Goal: Task Accomplishment & Management: Manage account settings

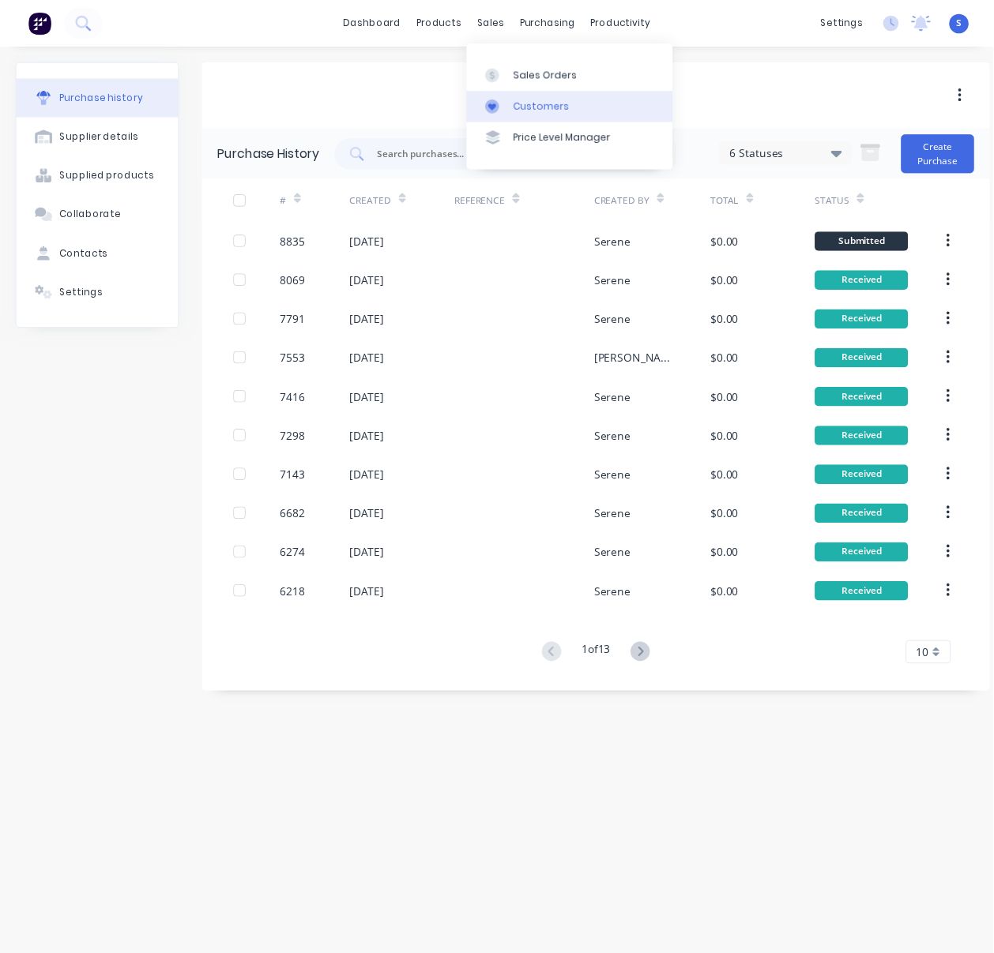
scroll to position [0, 2]
click at [527, 107] on div "Customers" at bounding box center [549, 108] width 57 height 14
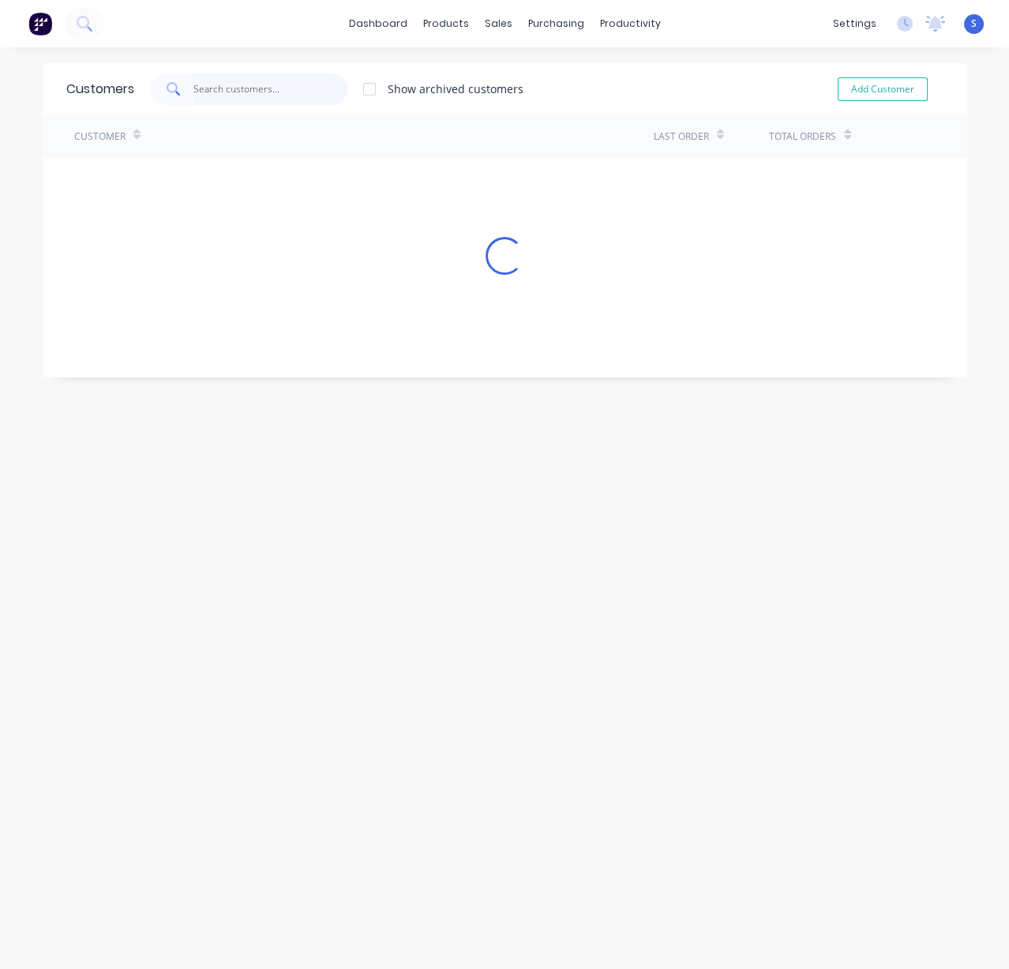
click at [280, 100] on input "text" at bounding box center [271, 89] width 154 height 32
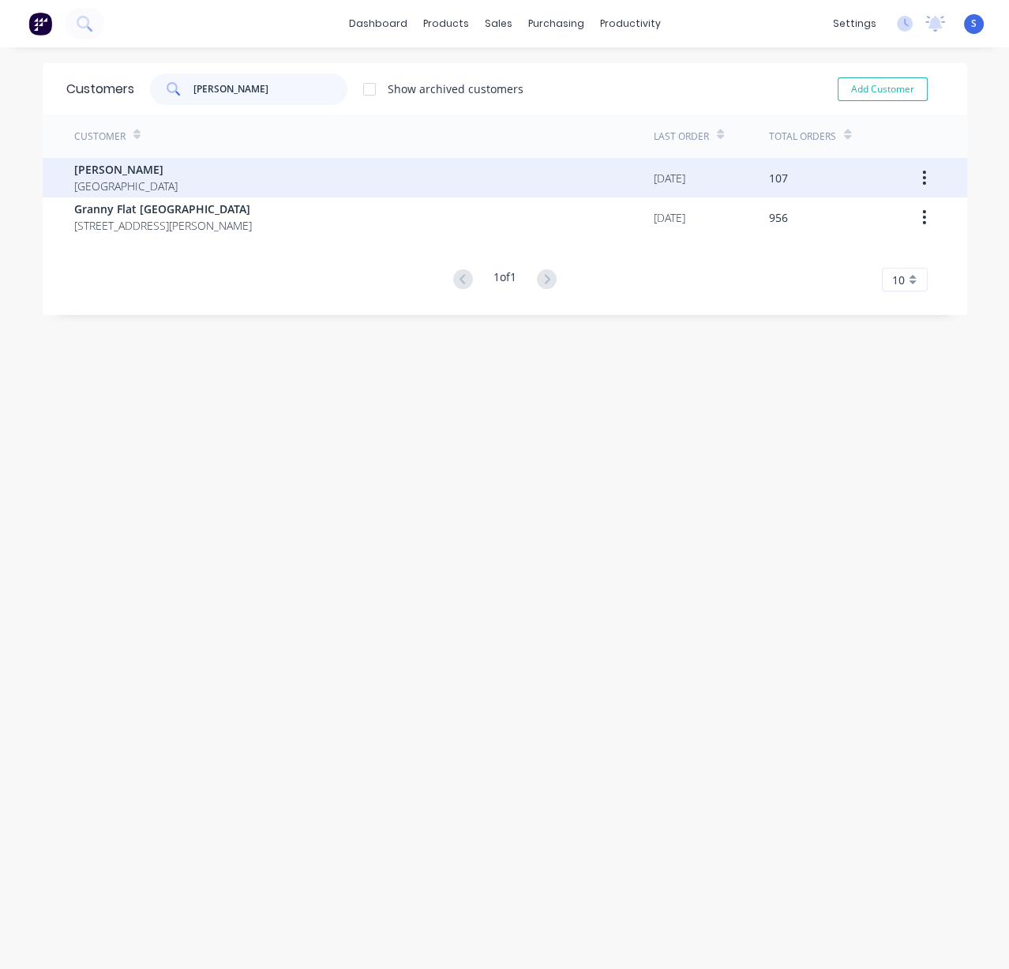
type input "[PERSON_NAME]"
click at [286, 182] on div "[PERSON_NAME] [GEOGRAPHIC_DATA]" at bounding box center [364, 177] width 580 height 39
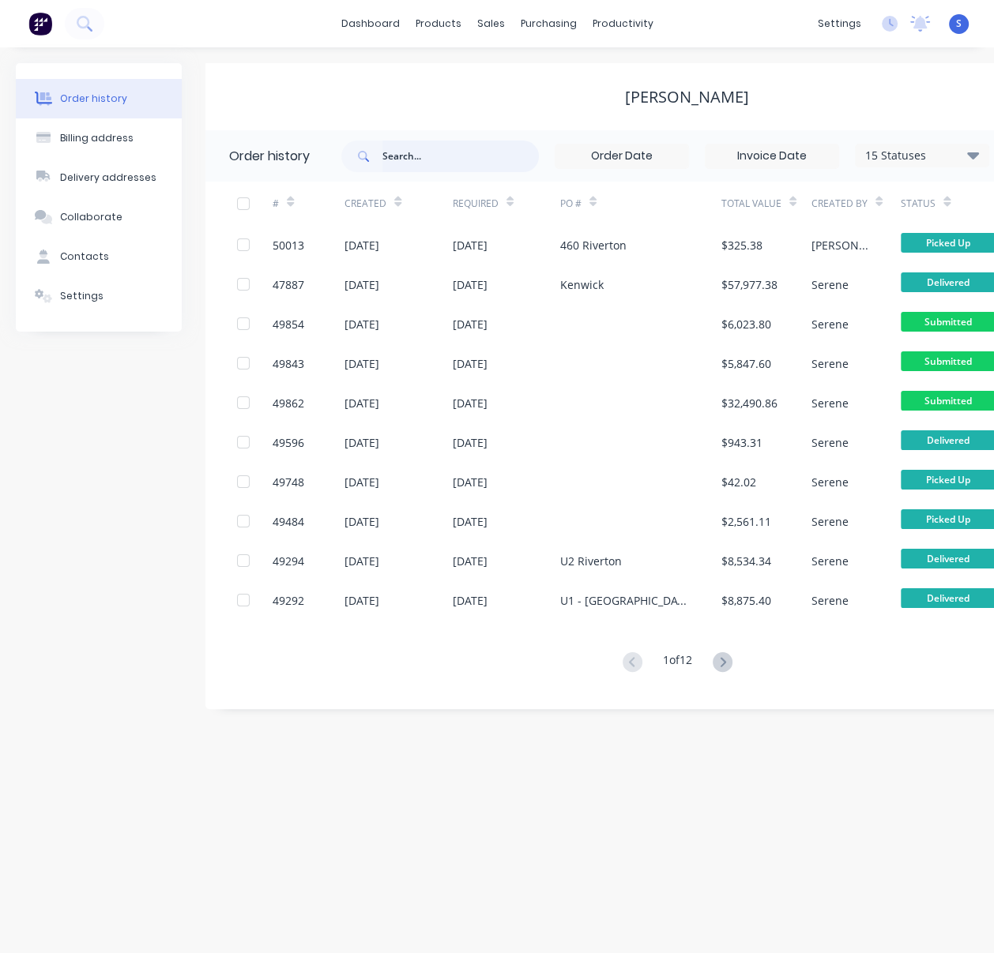
click at [427, 153] on input "text" at bounding box center [460, 157] width 156 height 32
type input "gosnells"
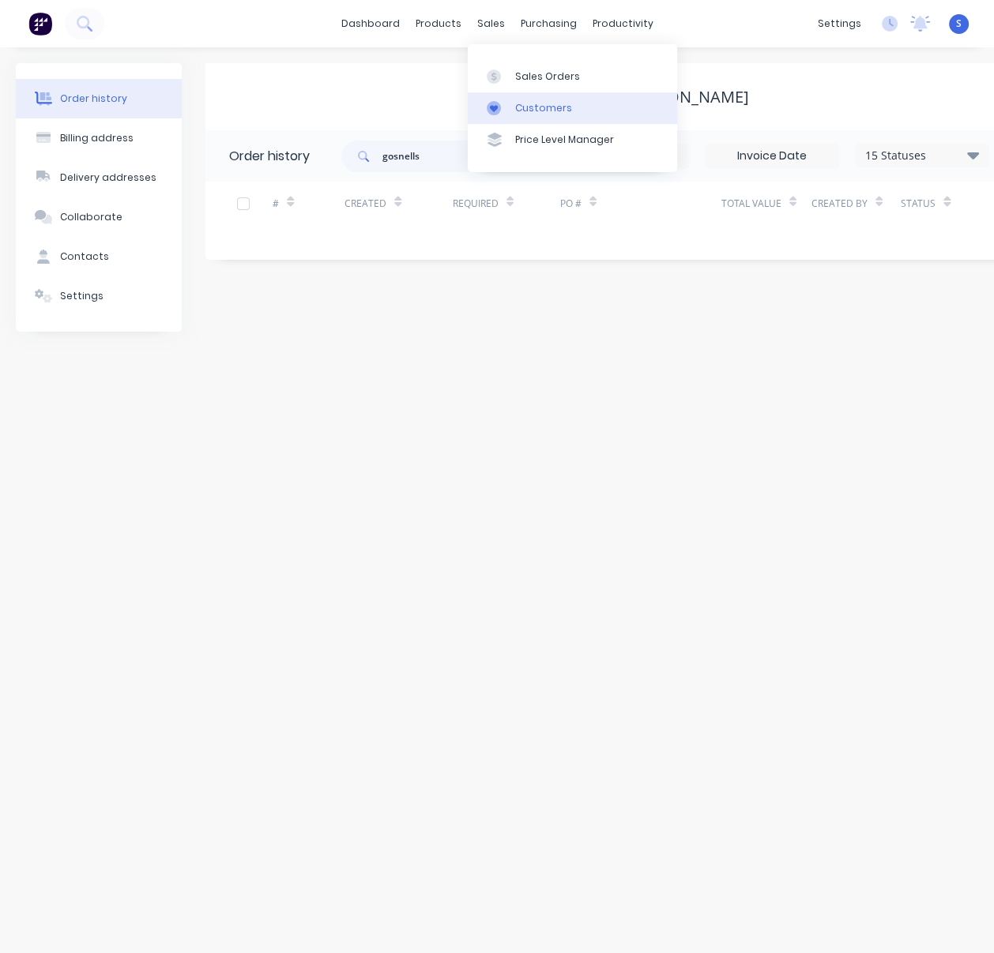
click at [533, 113] on div "Customers" at bounding box center [543, 108] width 57 height 14
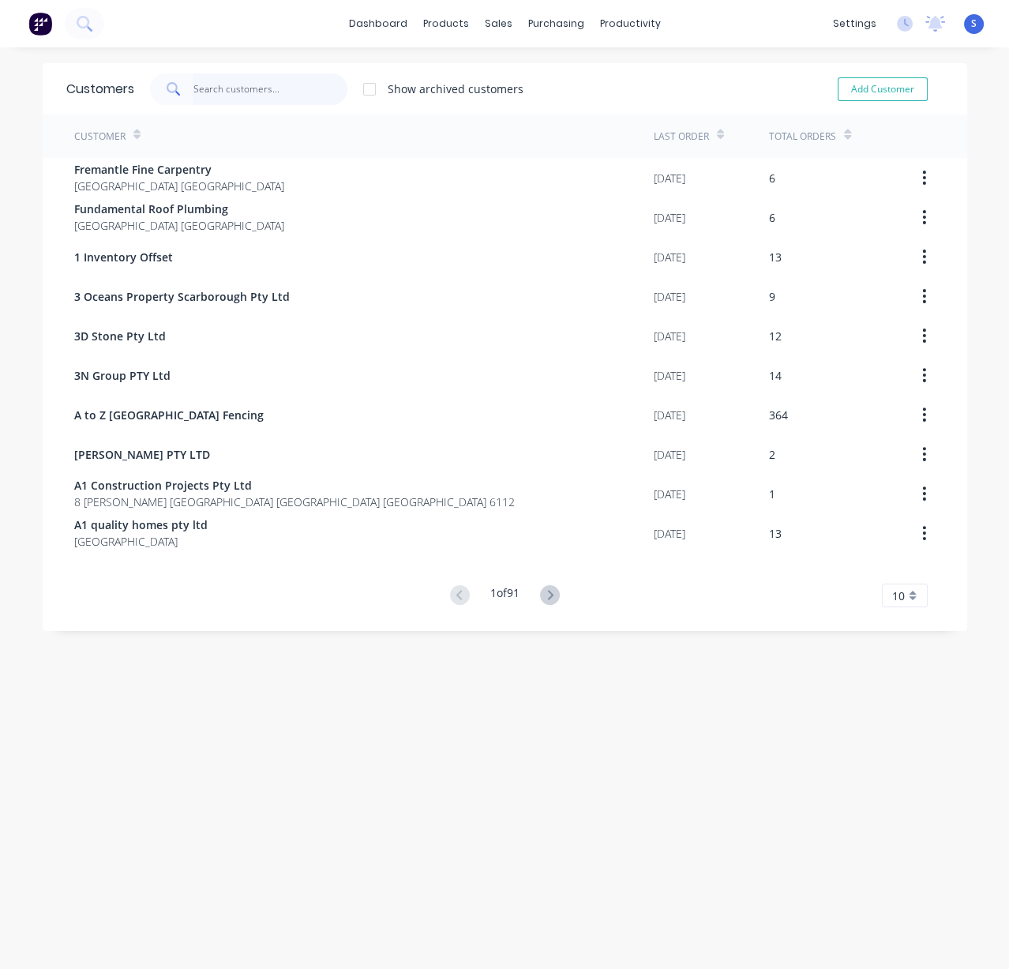
click at [234, 92] on input "text" at bounding box center [271, 89] width 154 height 32
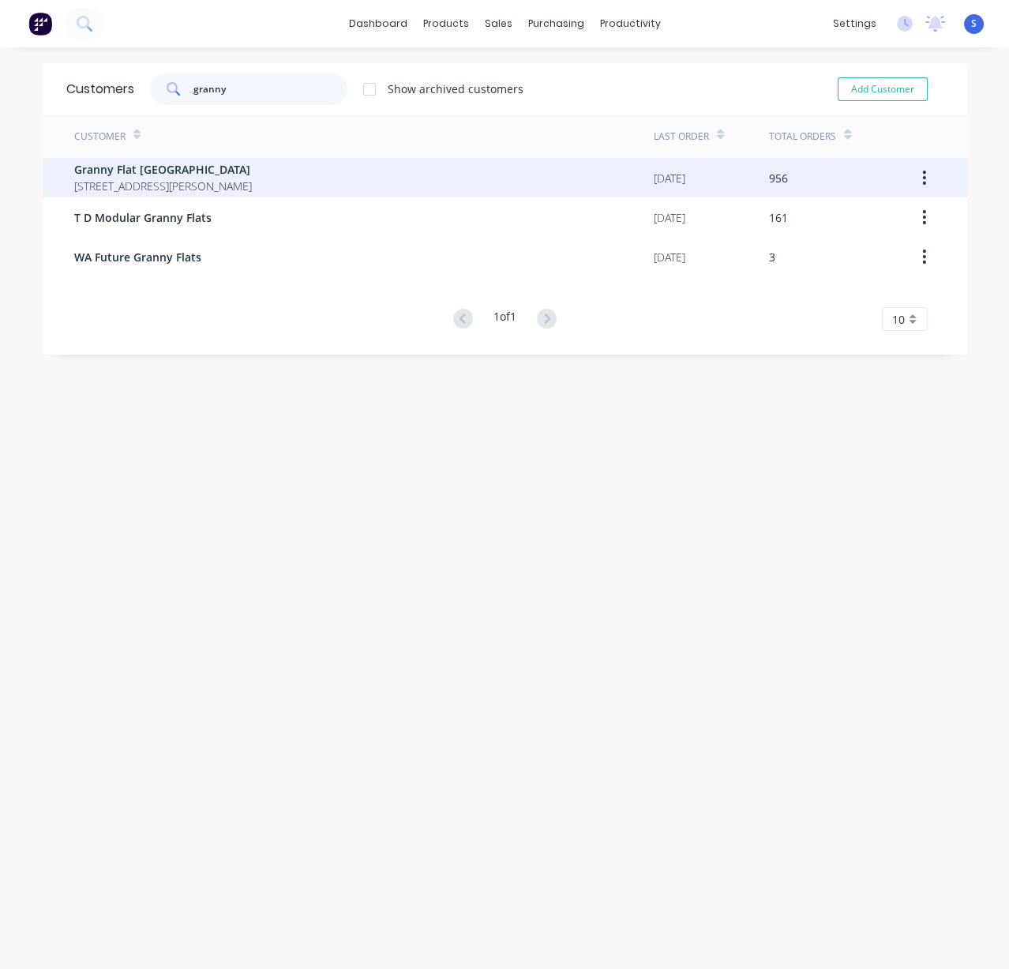
type input "granny"
click at [243, 190] on span "[STREET_ADDRESS][PERSON_NAME]" at bounding box center [163, 186] width 178 height 17
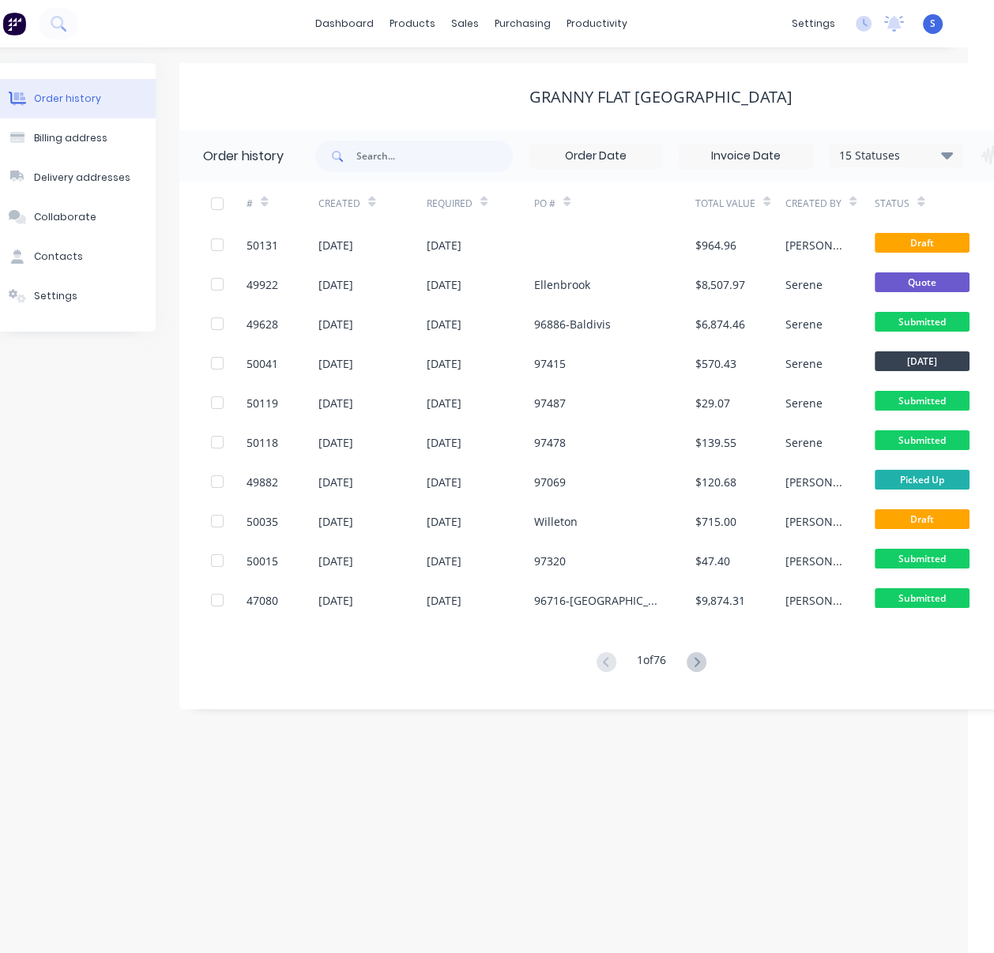
drag, startPoint x: 395, startPoint y: 93, endPoint x: 568, endPoint y: 117, distance: 174.6
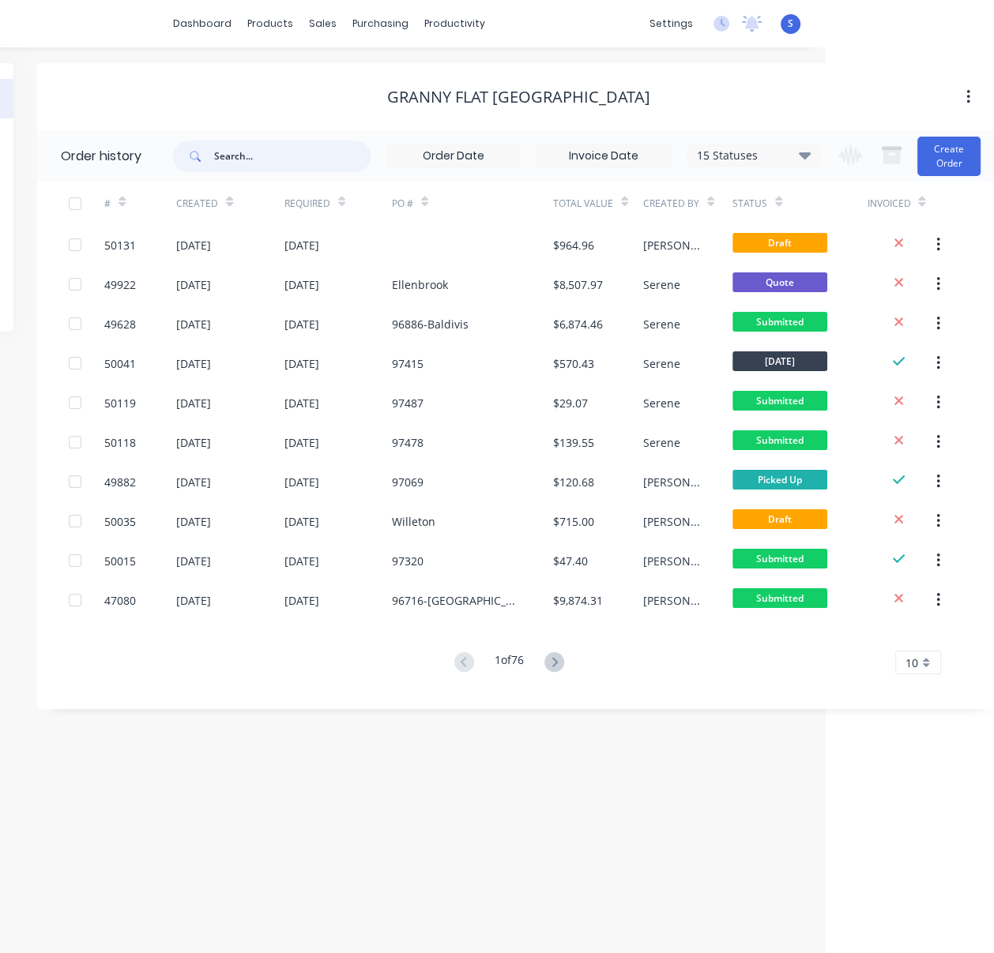
click at [277, 151] on input "text" at bounding box center [292, 157] width 156 height 32
type input "gosnells"
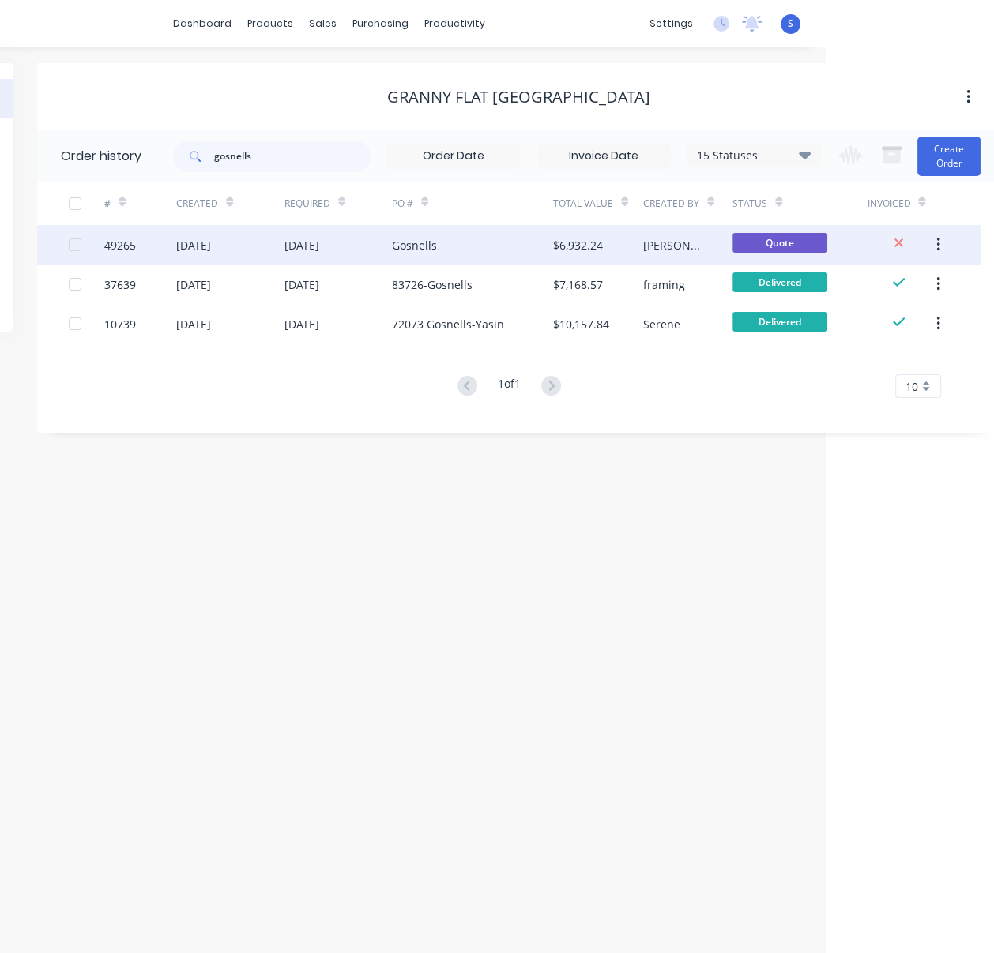
click at [441, 252] on div "Gosnells" at bounding box center [472, 244] width 161 height 39
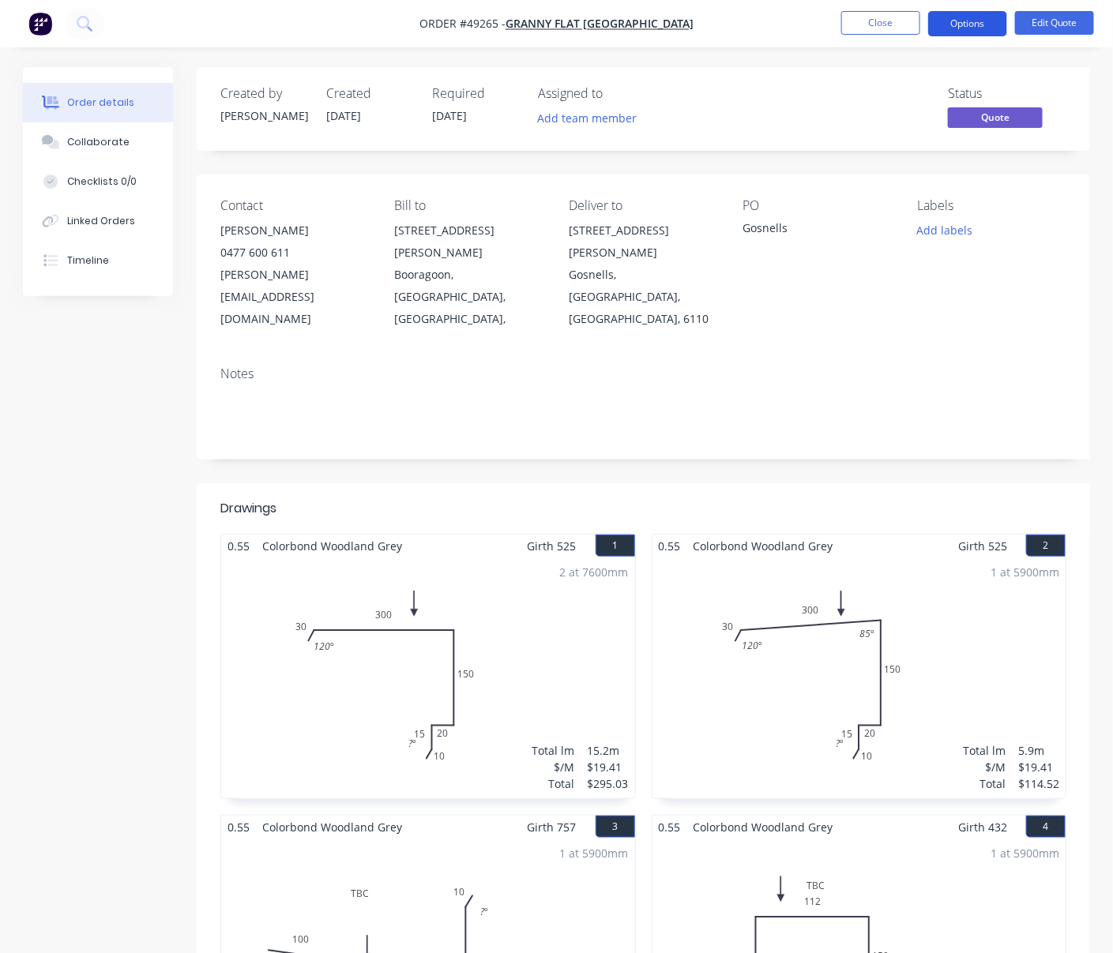
click at [980, 23] on button "Options" at bounding box center [967, 23] width 79 height 25
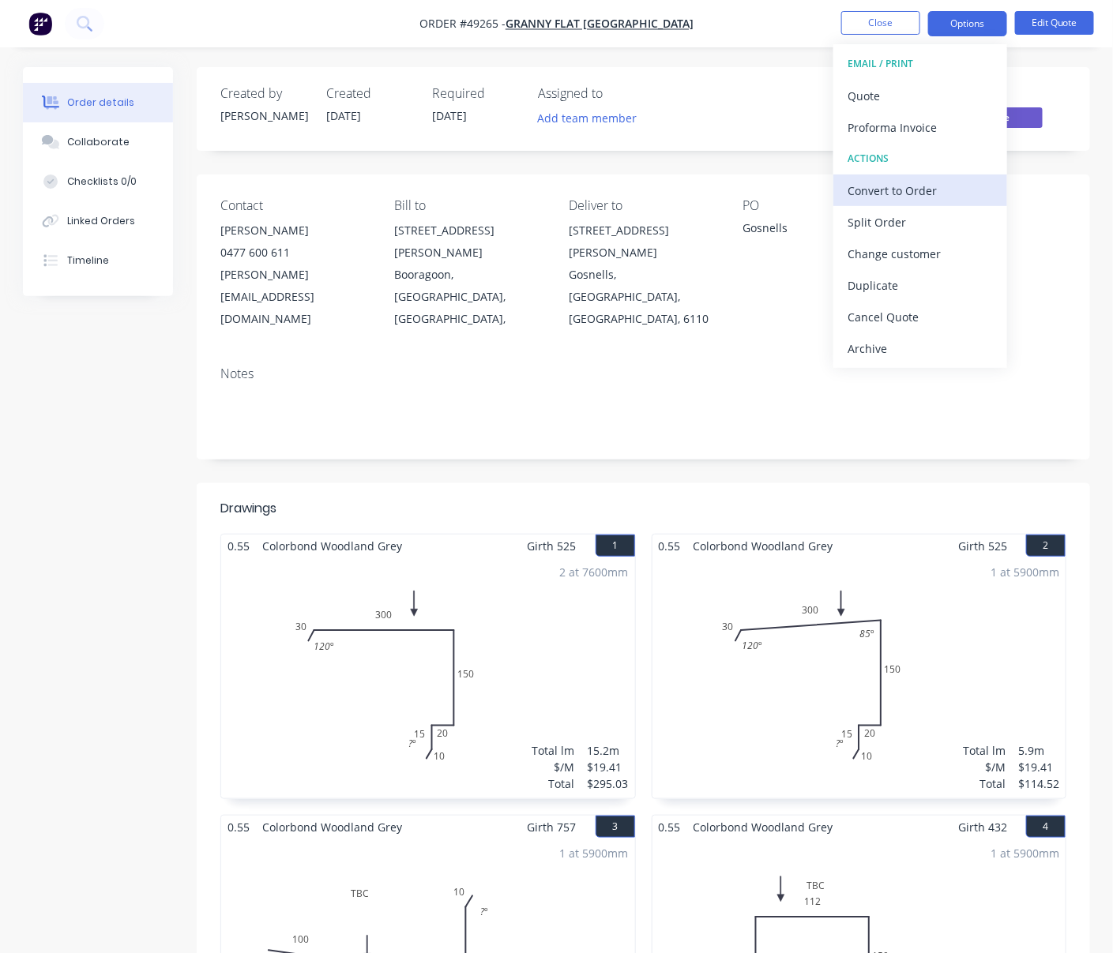
click at [929, 186] on div "Convert to Order" at bounding box center [920, 190] width 145 height 23
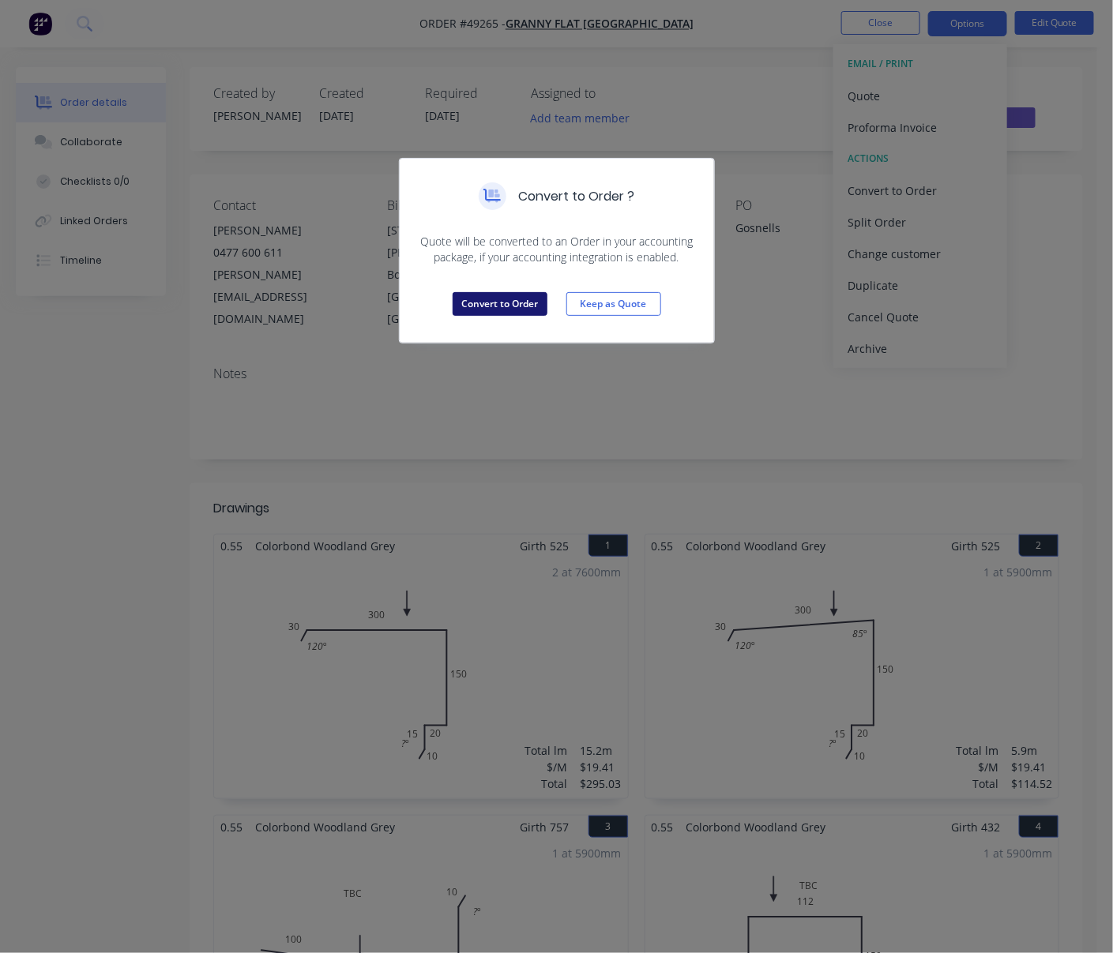
click at [507, 316] on button "Convert to Order" at bounding box center [500, 304] width 95 height 24
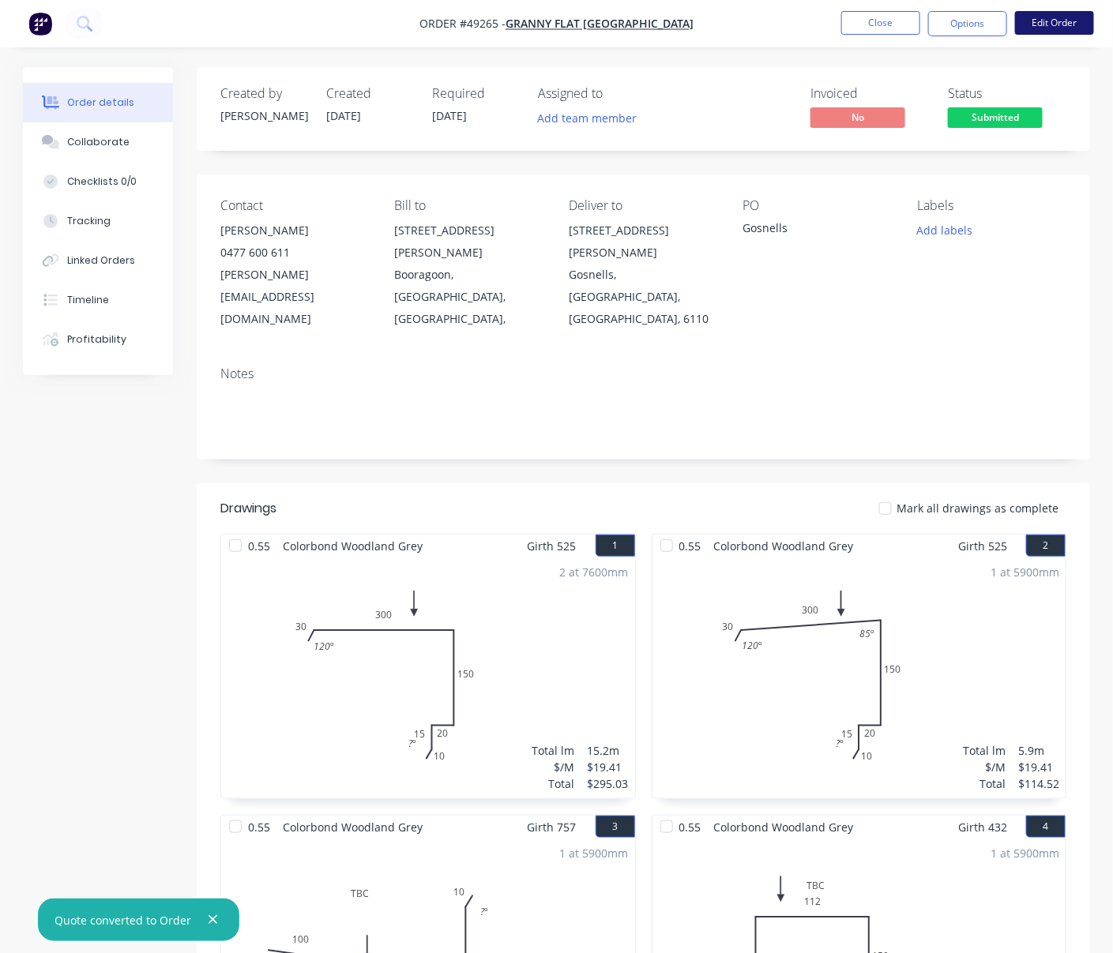
click at [1009, 28] on button "Edit Order" at bounding box center [1054, 23] width 79 height 24
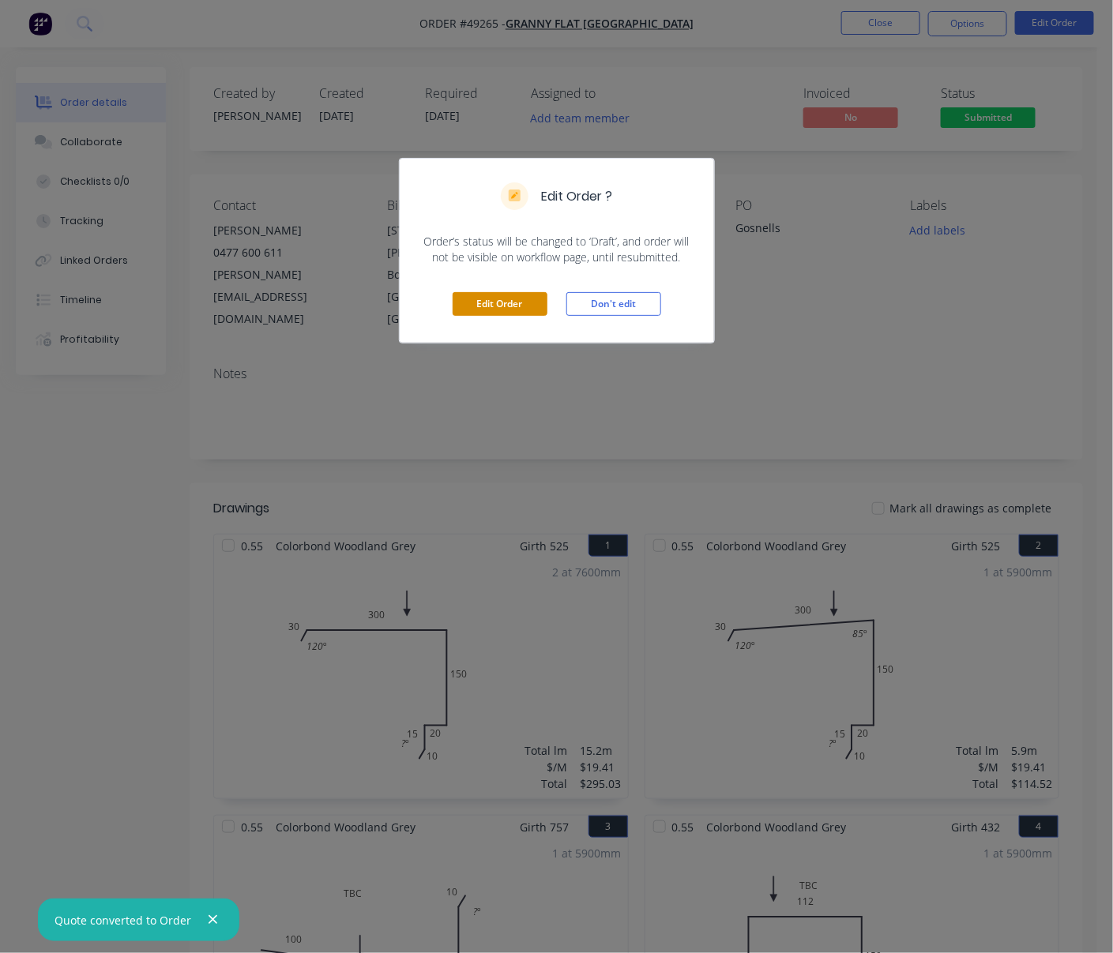
click at [488, 313] on button "Edit Order" at bounding box center [500, 304] width 95 height 24
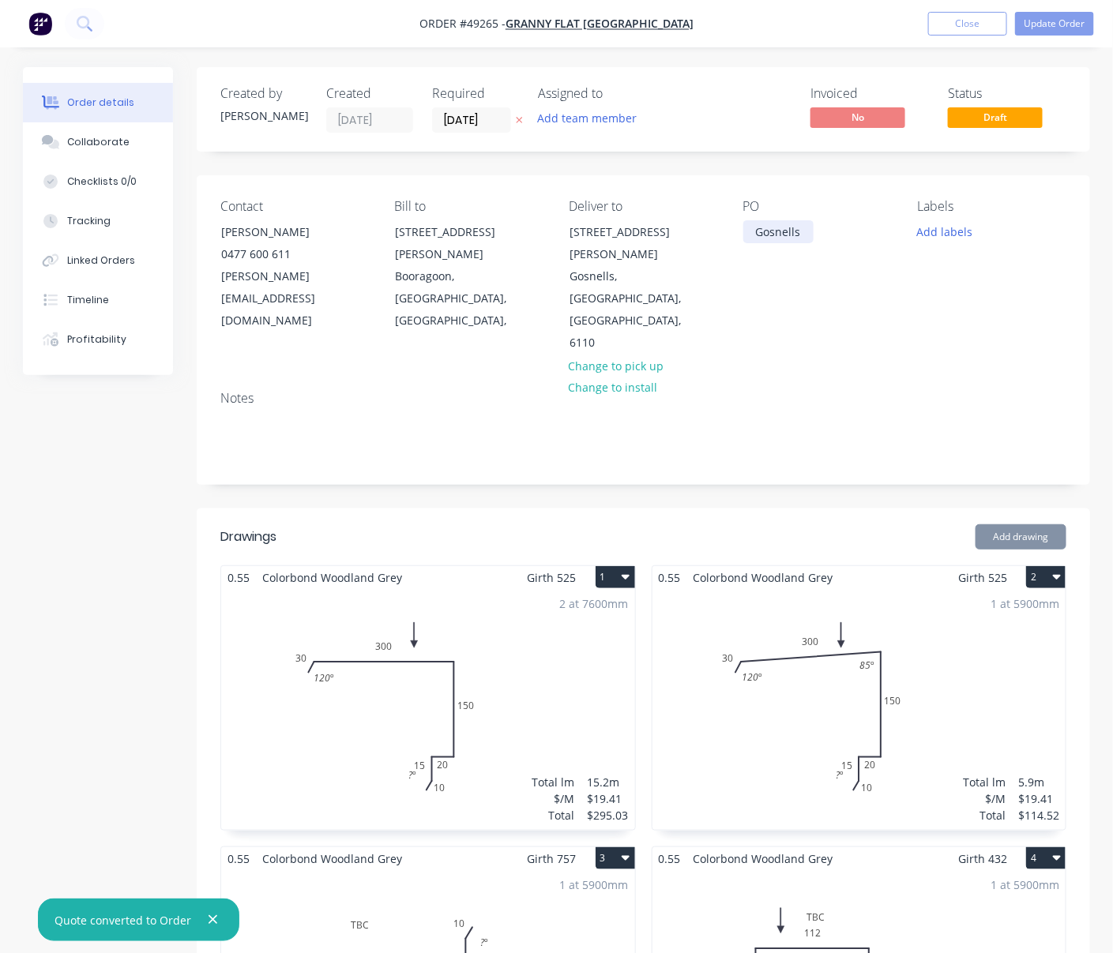
click at [752, 237] on div "Gosnells" at bounding box center [778, 231] width 70 height 23
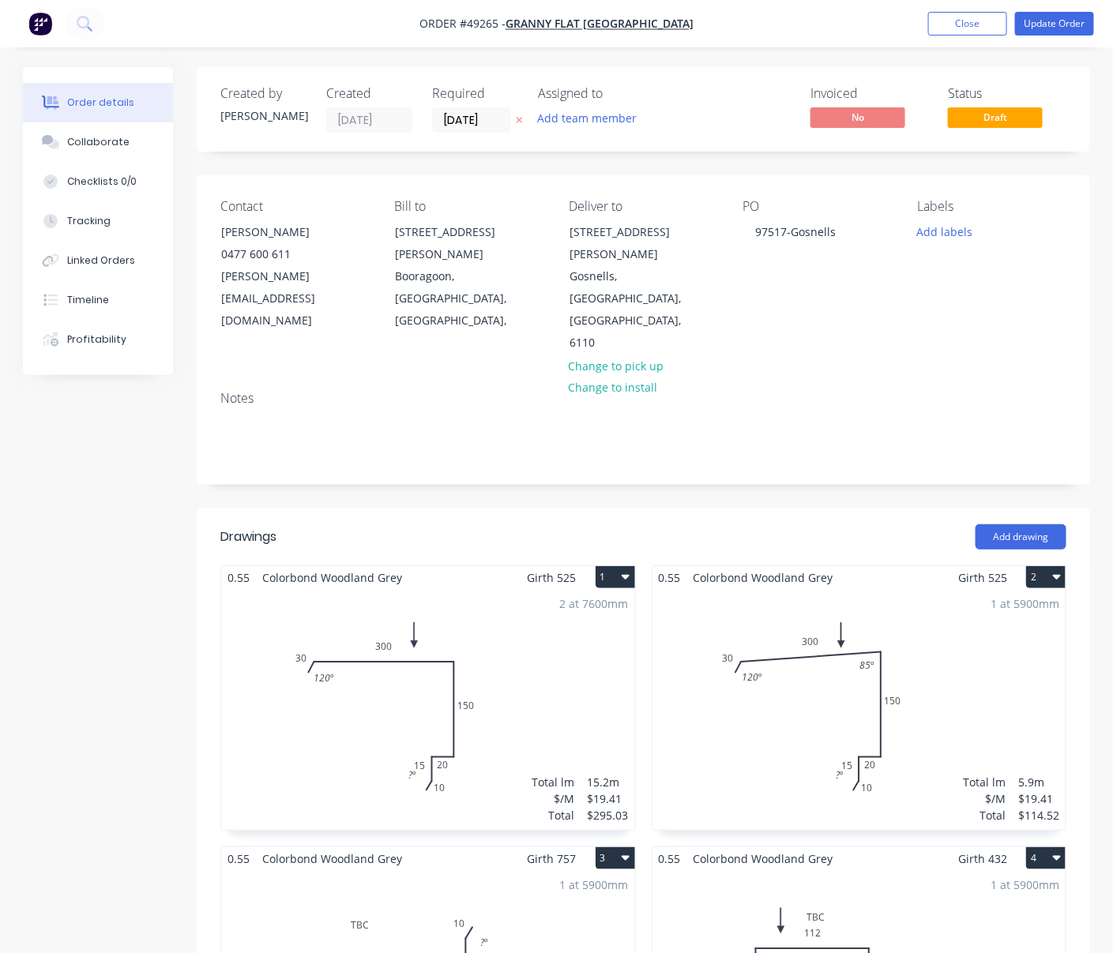
click at [747, 524] on div "Add drawing" at bounding box center [733, 536] width 666 height 25
click at [1009, 21] on button "Update Order" at bounding box center [1054, 24] width 79 height 24
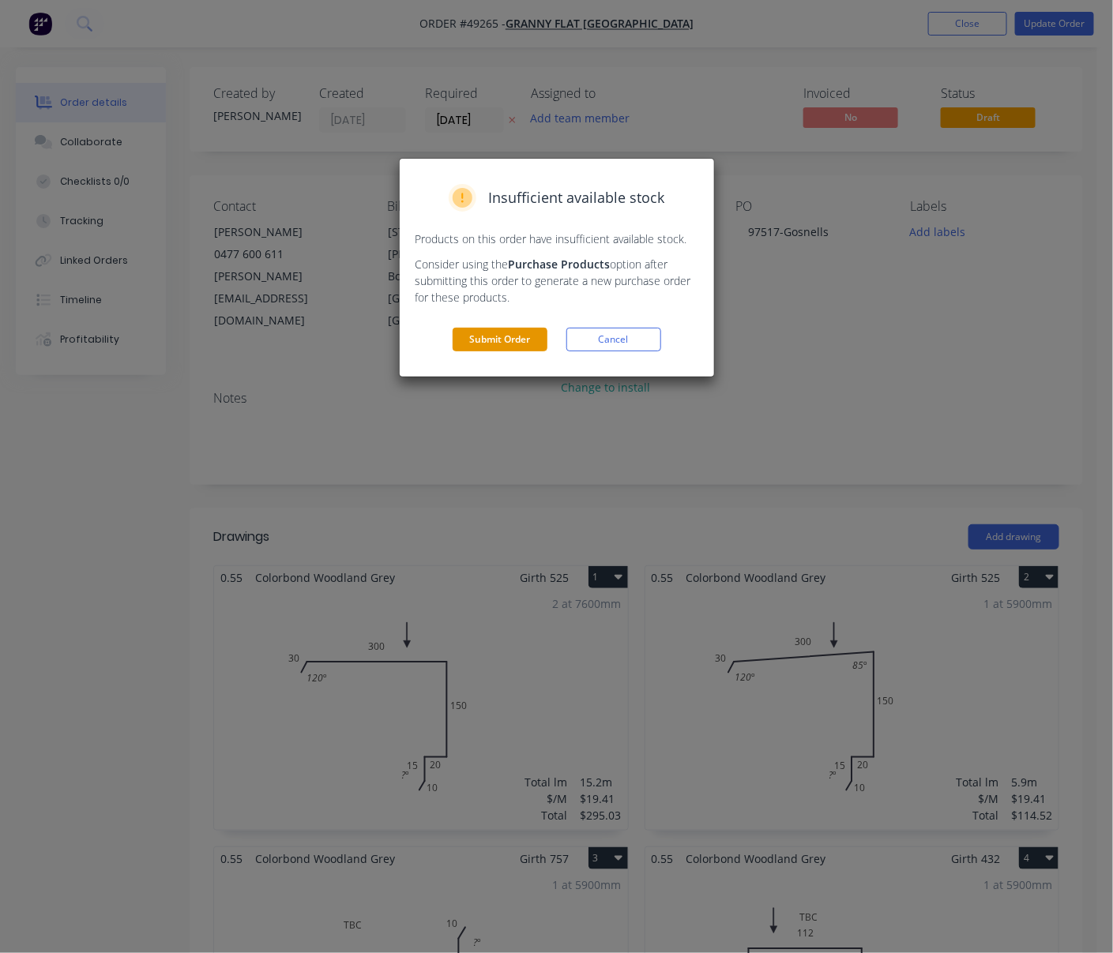
click at [501, 351] on button "Submit Order" at bounding box center [500, 340] width 95 height 24
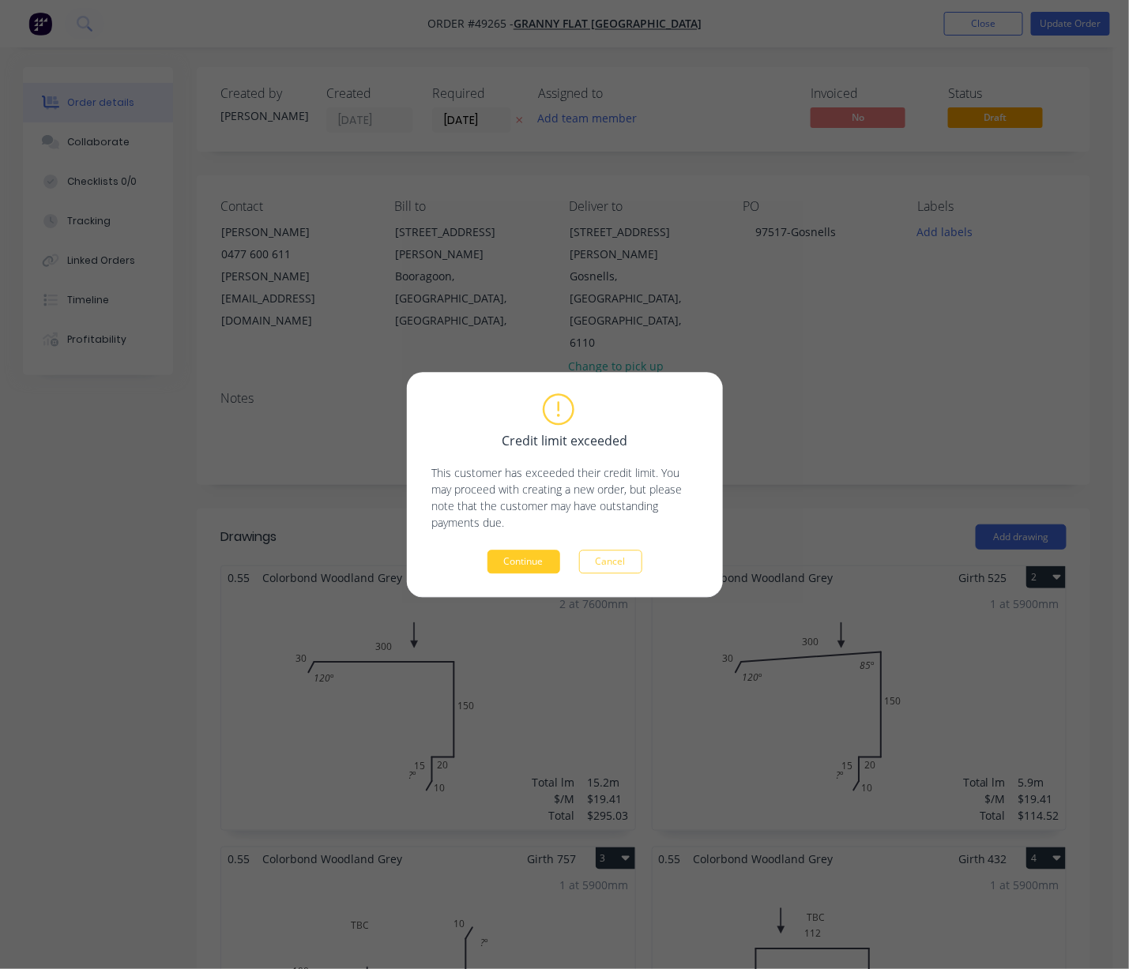
click at [528, 563] on button "Continue" at bounding box center [523, 562] width 73 height 24
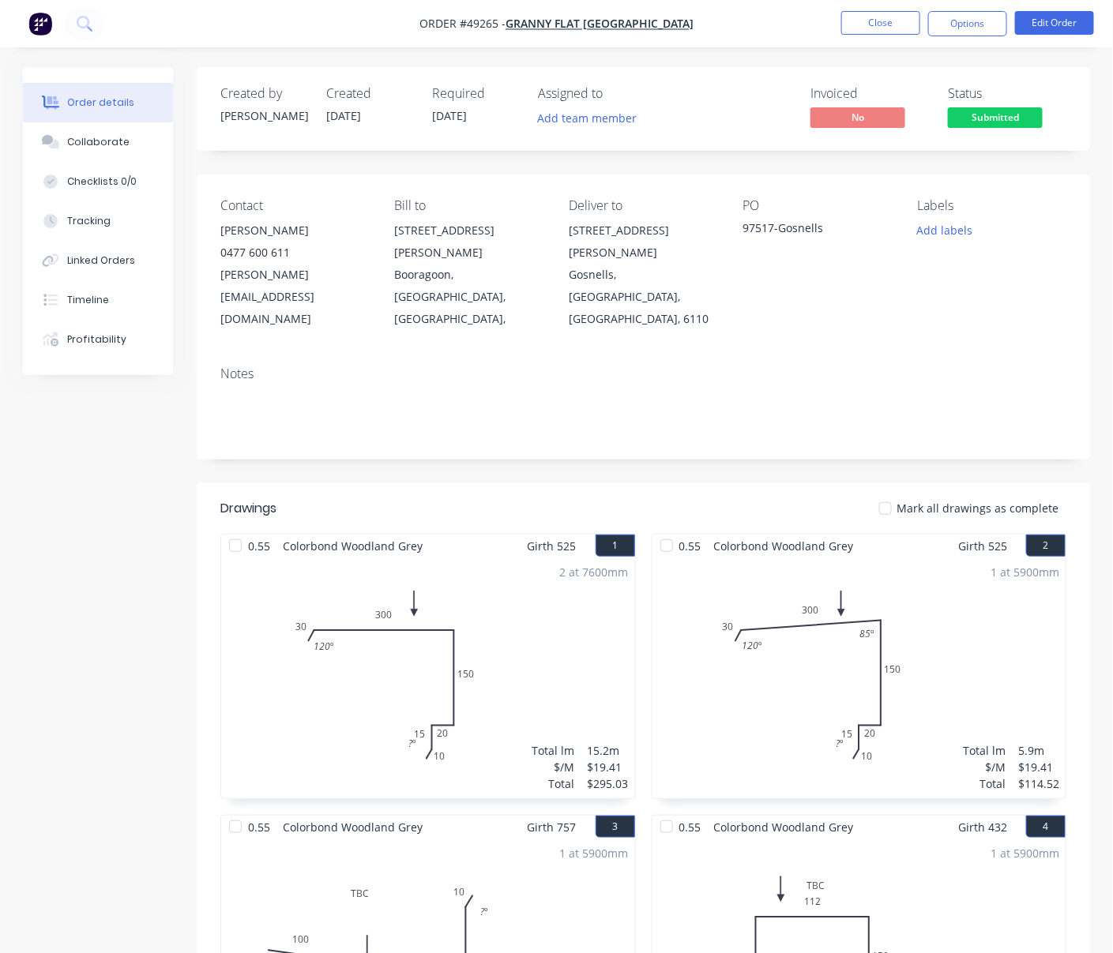
click at [1009, 18] on ul "Close Options Edit Order" at bounding box center [967, 23] width 291 height 25
click at [1009, 32] on button "Edit Order" at bounding box center [1054, 23] width 79 height 24
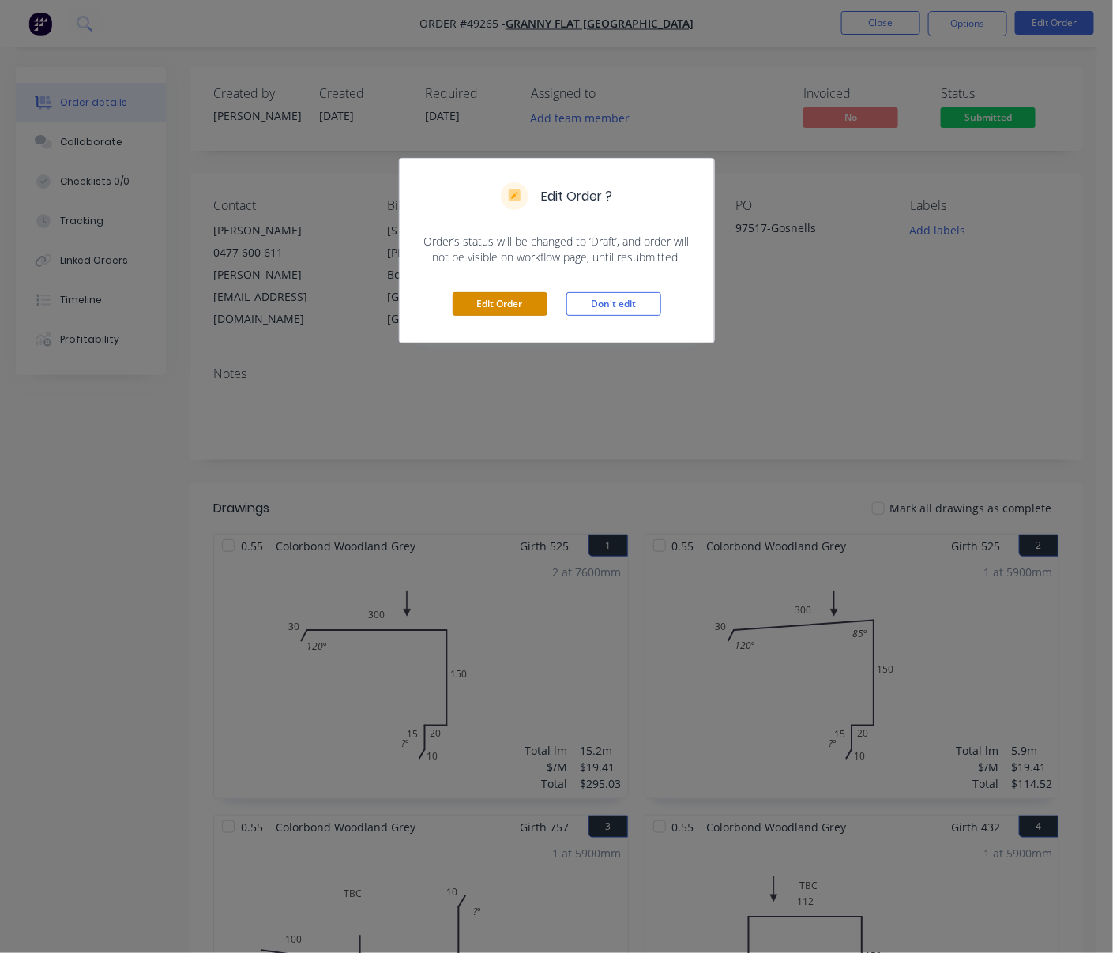
click at [493, 316] on button "Edit Order" at bounding box center [500, 304] width 95 height 24
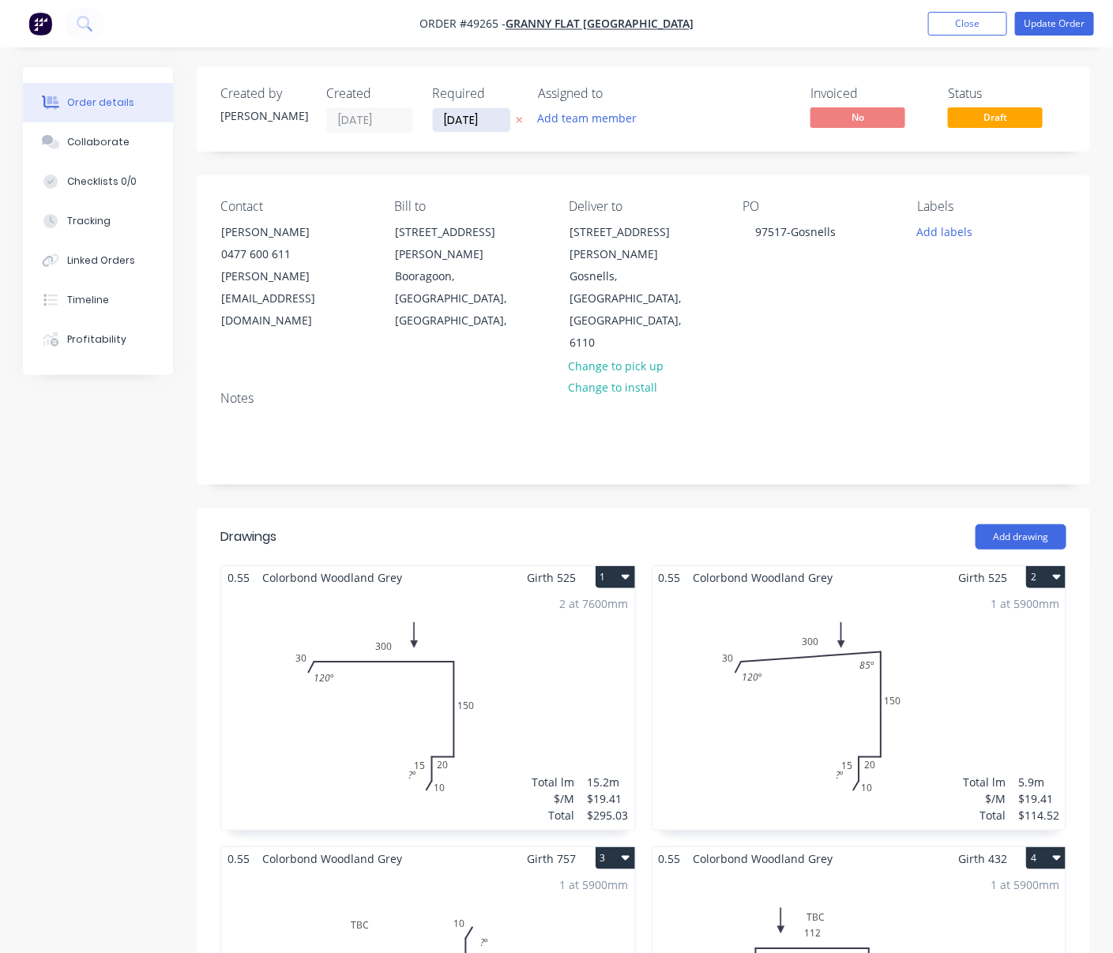
click at [467, 121] on input "[DATE]" at bounding box center [471, 120] width 77 height 24
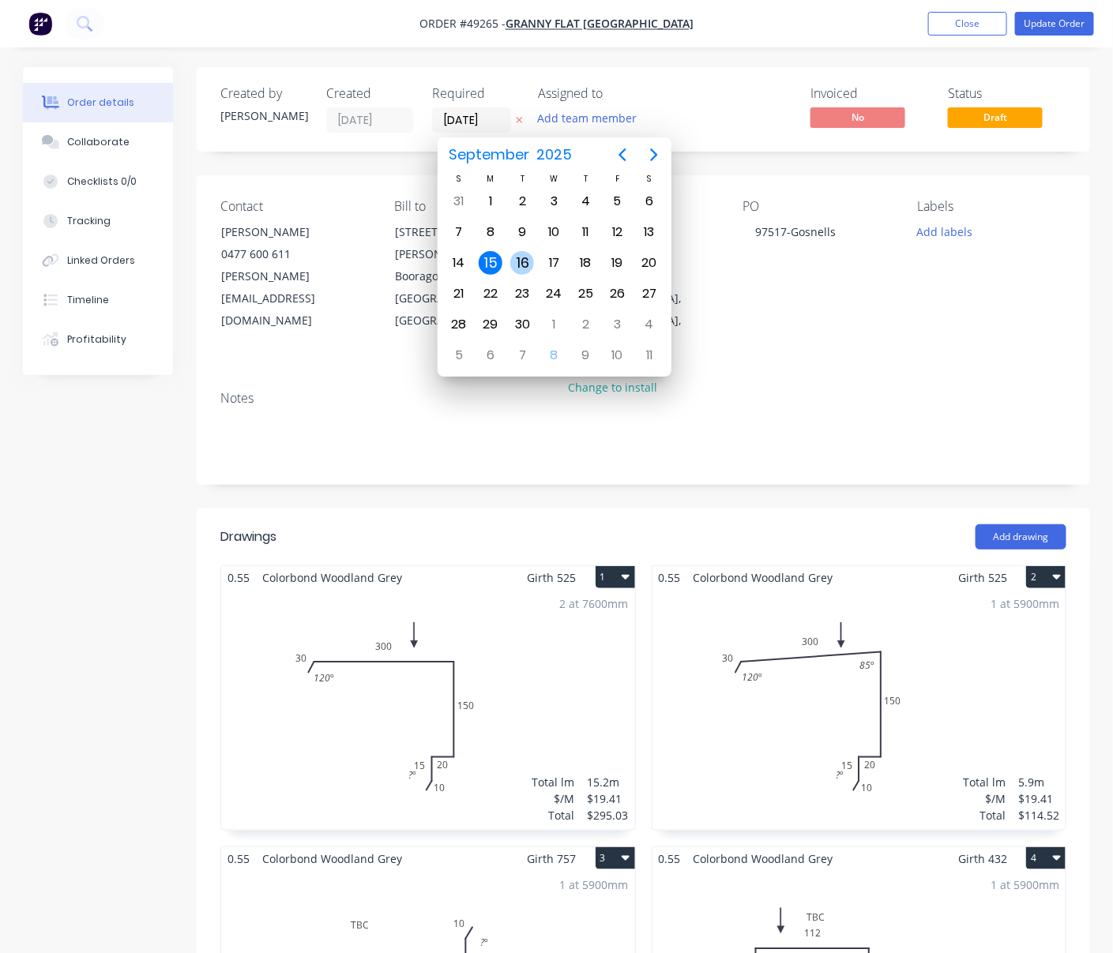
click at [532, 260] on div "16" at bounding box center [522, 263] width 24 height 24
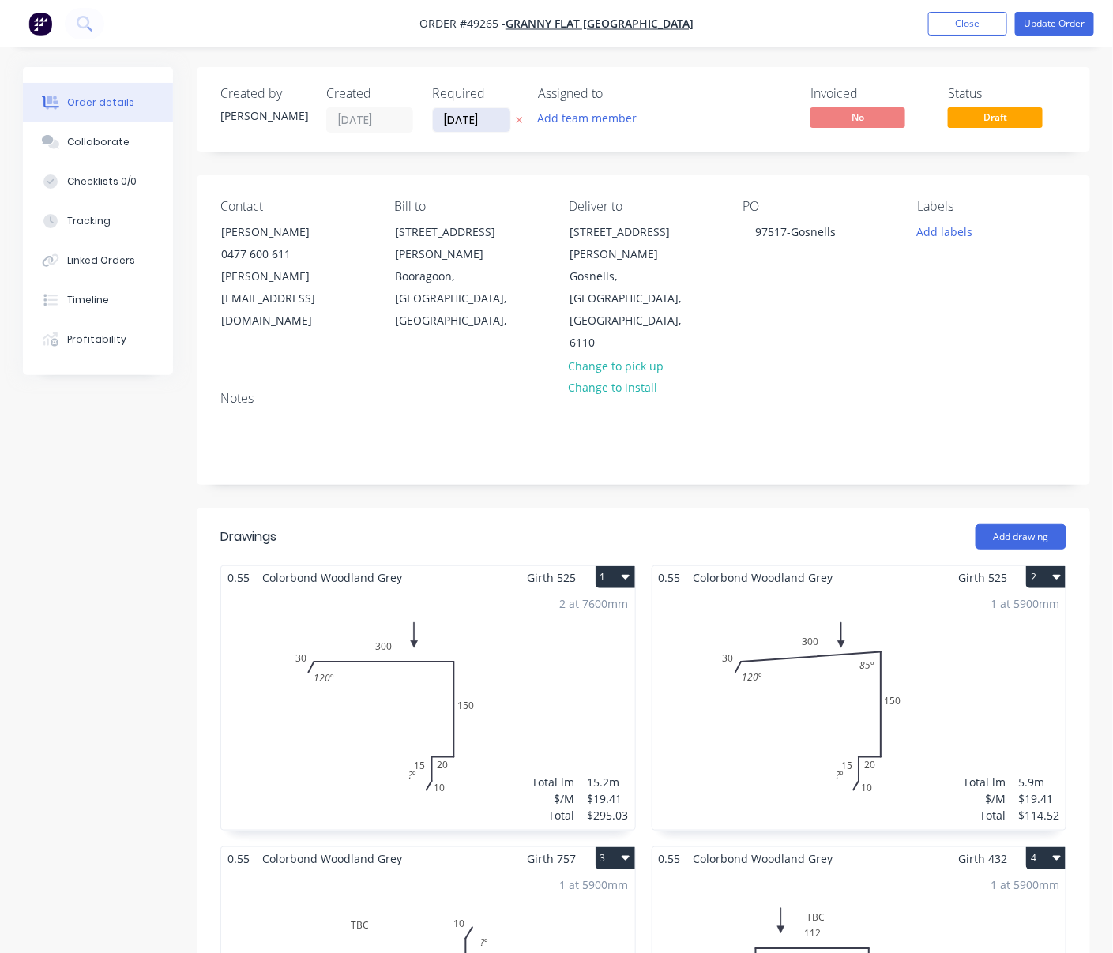
click at [488, 120] on input "[DATE]" at bounding box center [471, 120] width 77 height 24
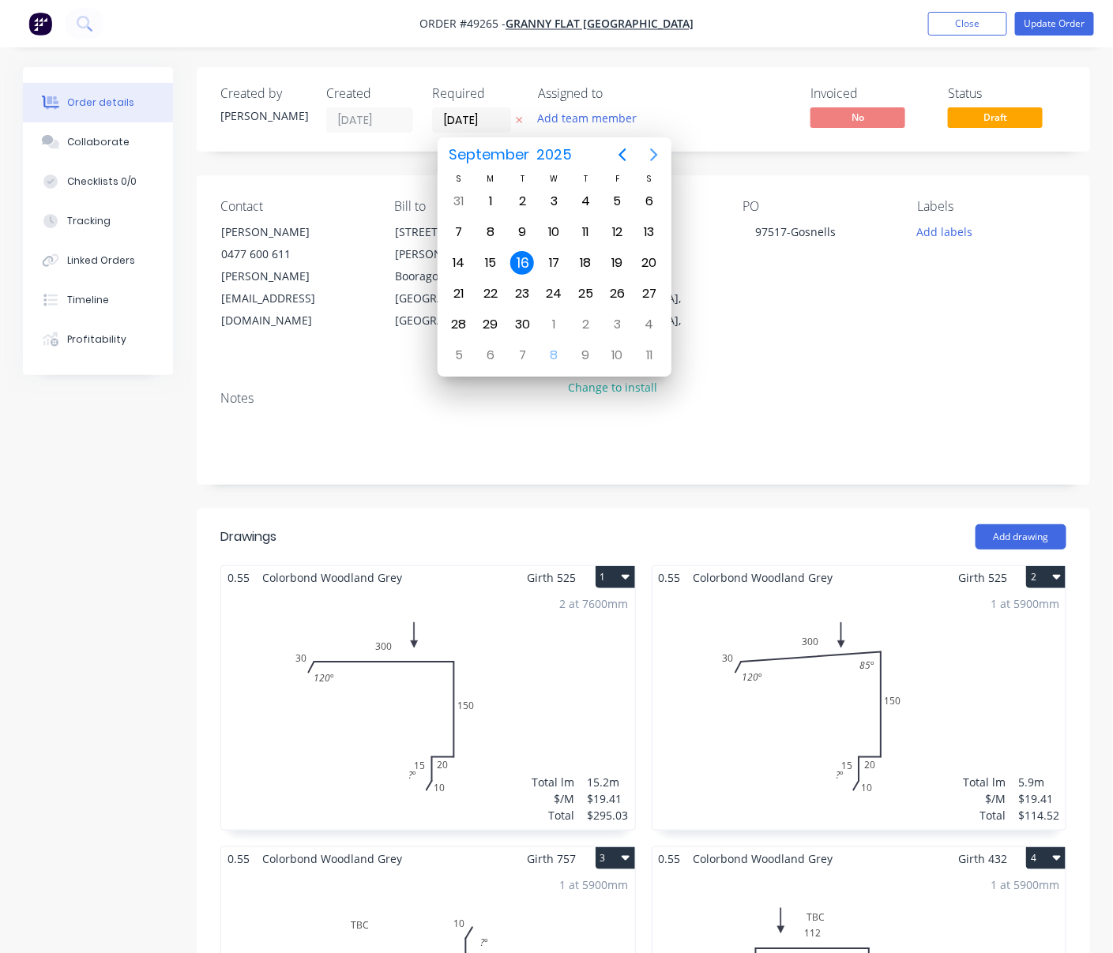
click at [655, 158] on icon "Next page" at bounding box center [654, 154] width 19 height 19
click at [584, 254] on div "16" at bounding box center [586, 263] width 24 height 24
type input "[DATE]"
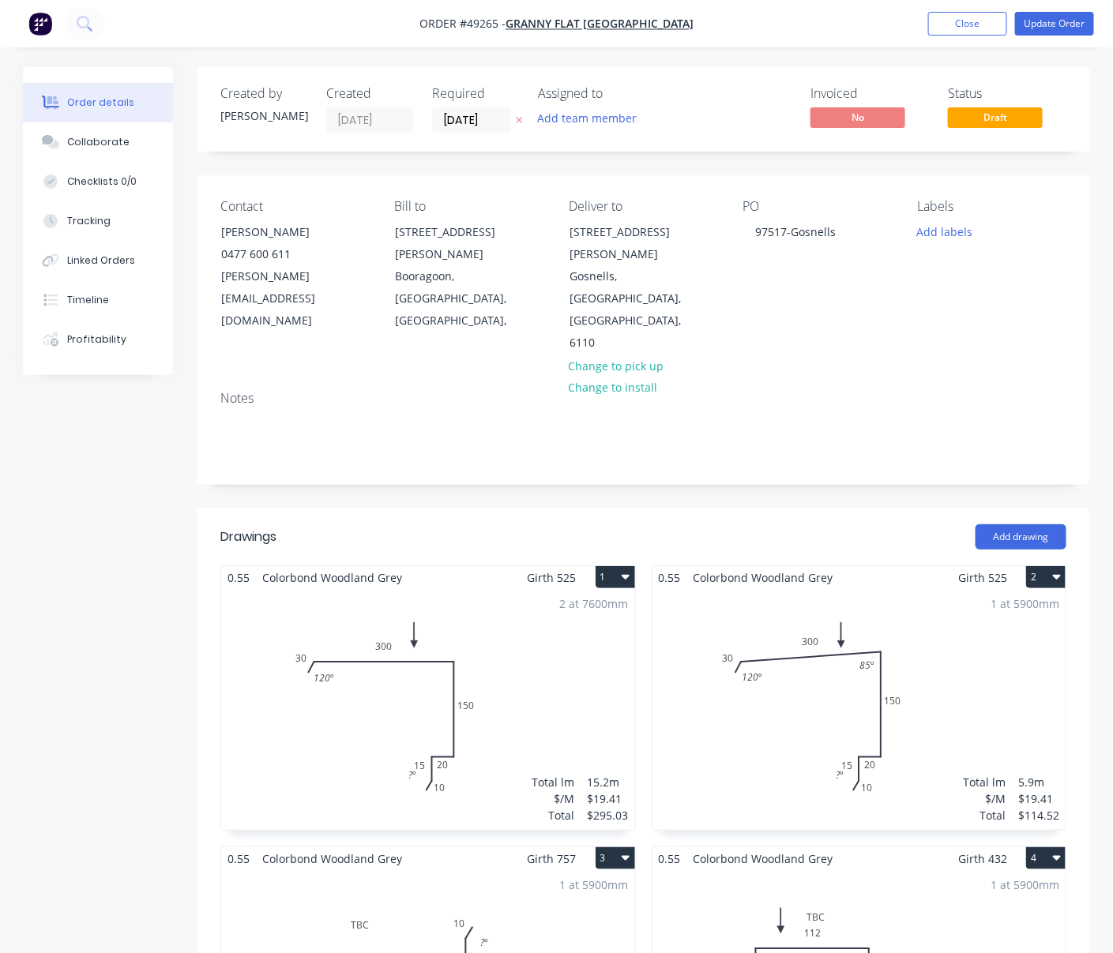
click at [506, 524] on div "Add drawing" at bounding box center [733, 536] width 666 height 25
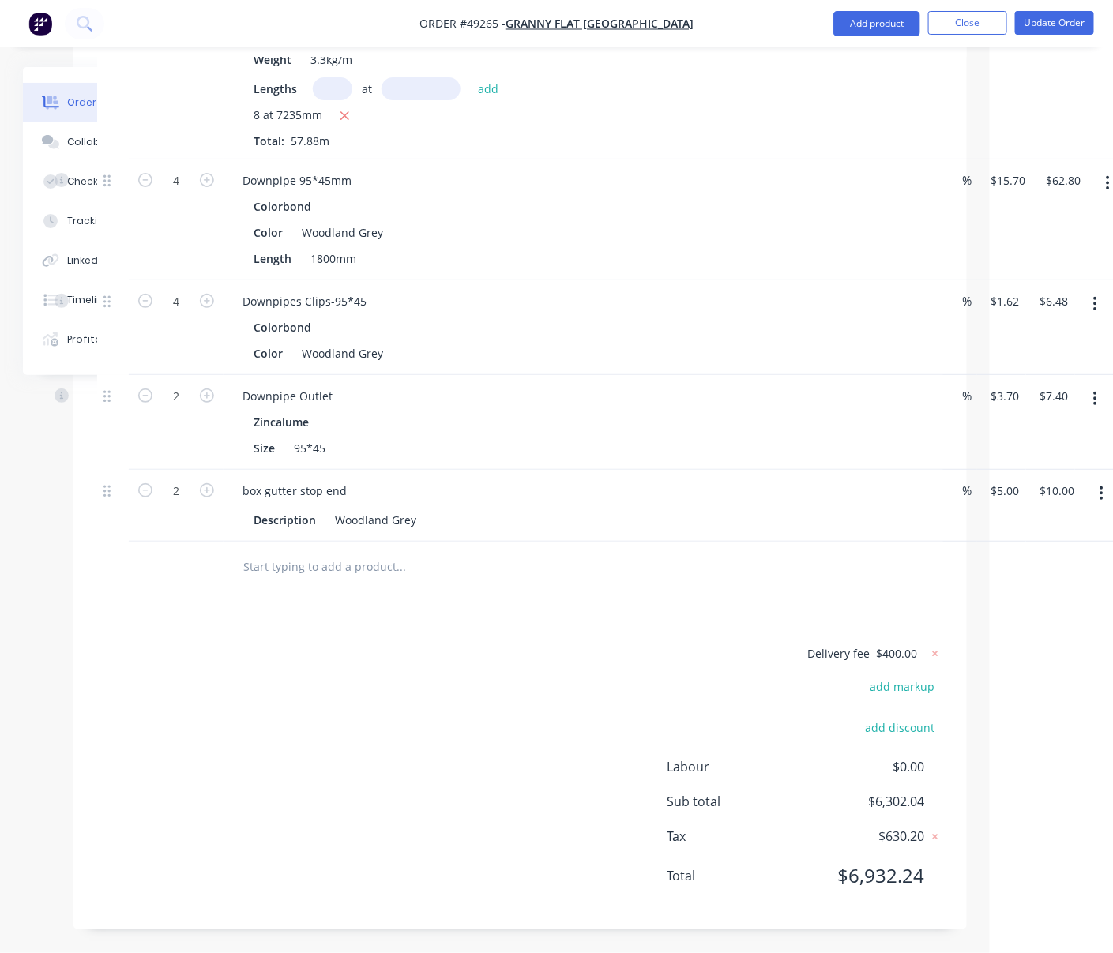
scroll to position [2273, 151]
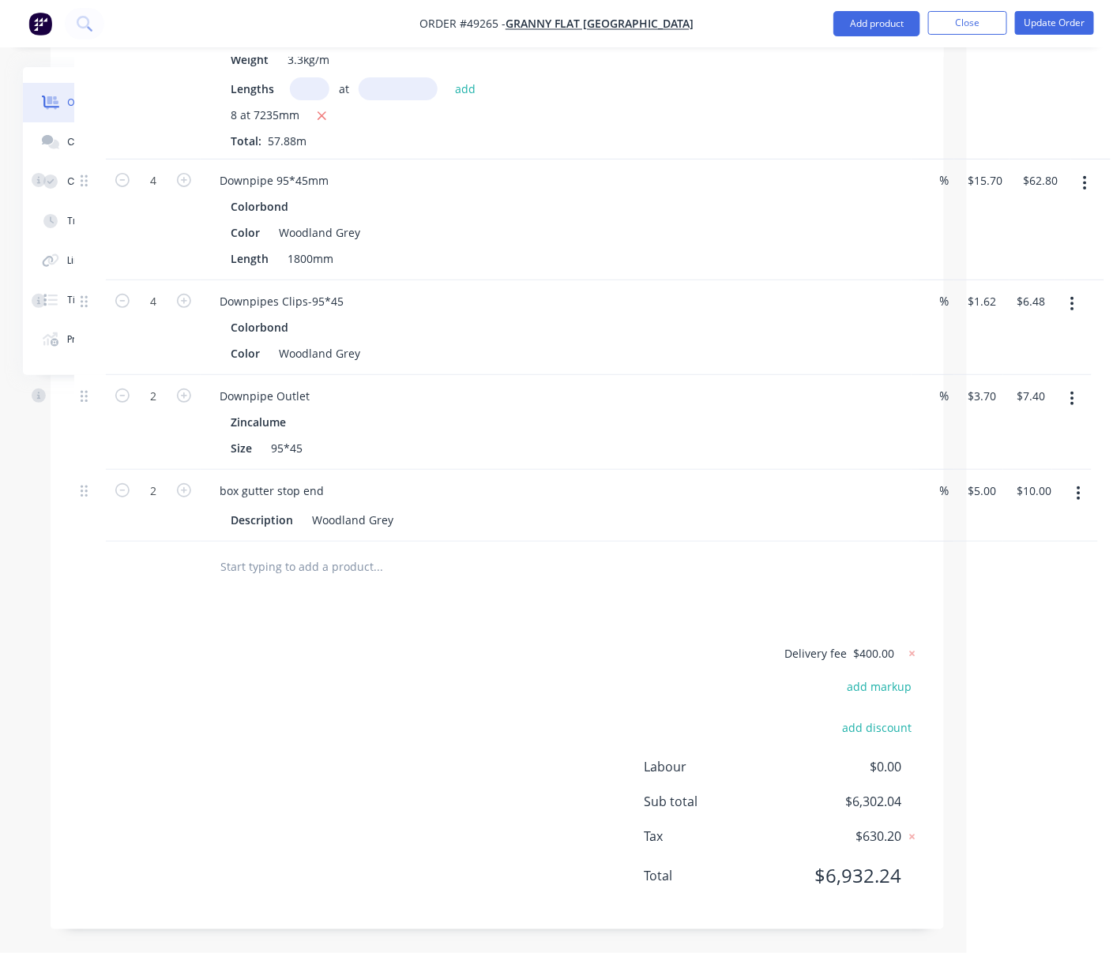
drag, startPoint x: 617, startPoint y: 758, endPoint x: 768, endPoint y: 747, distance: 151.3
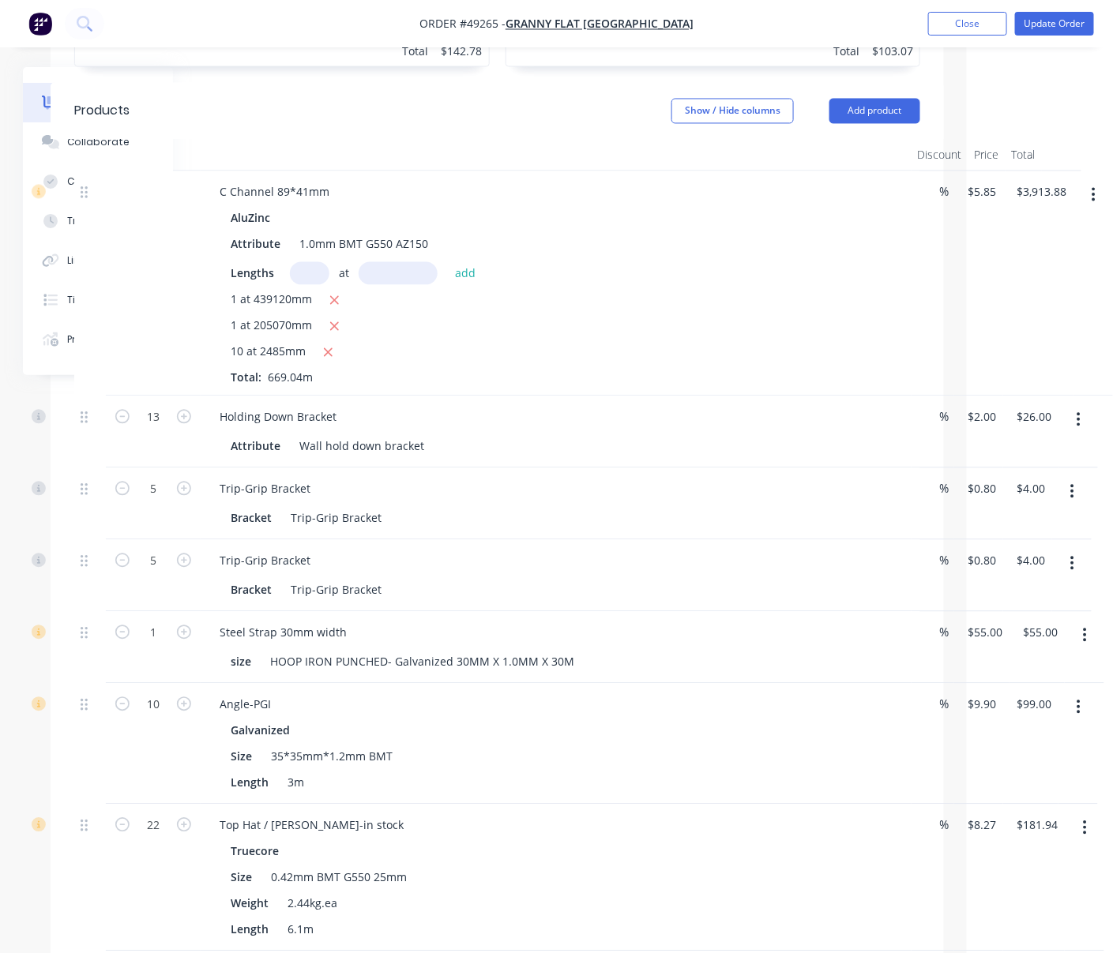
scroll to position [92, 151]
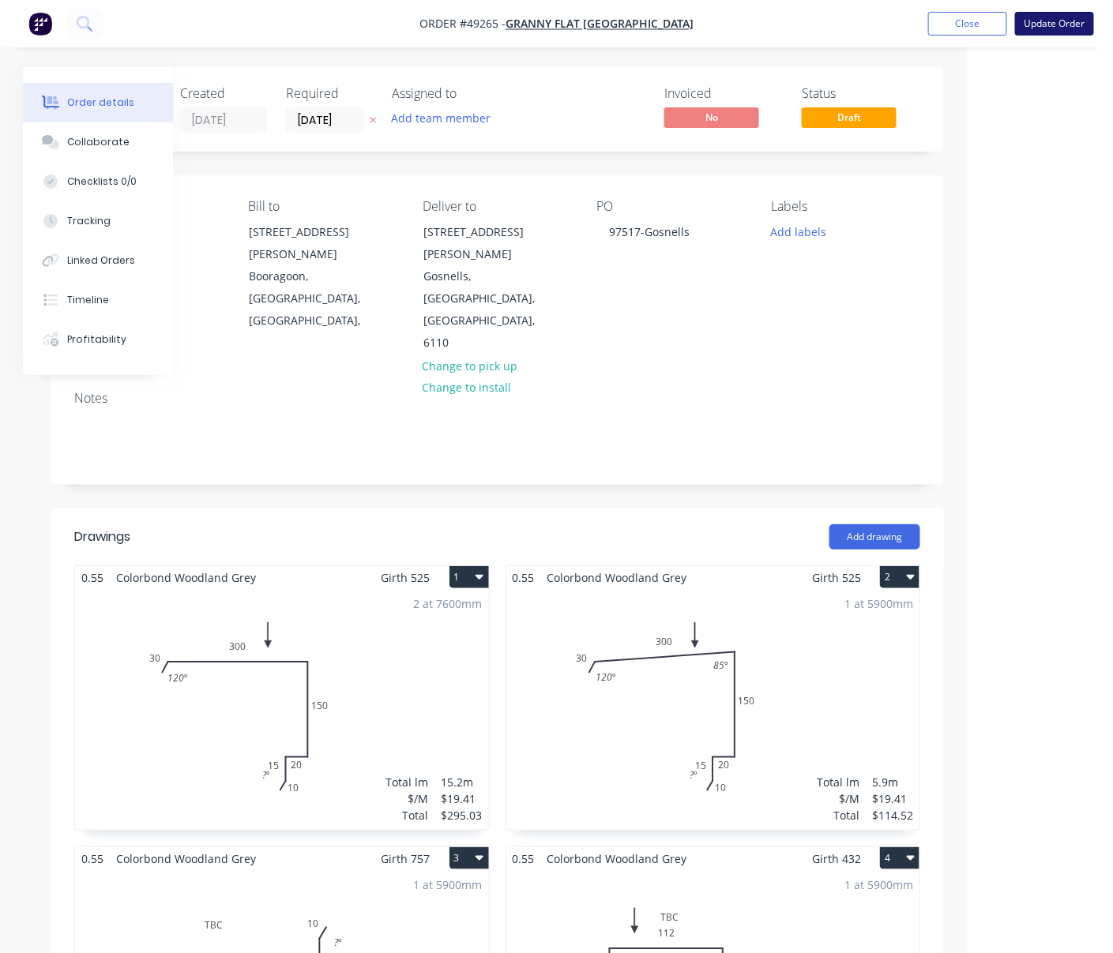
click at [1009, 34] on button "Update Order" at bounding box center [1054, 24] width 79 height 24
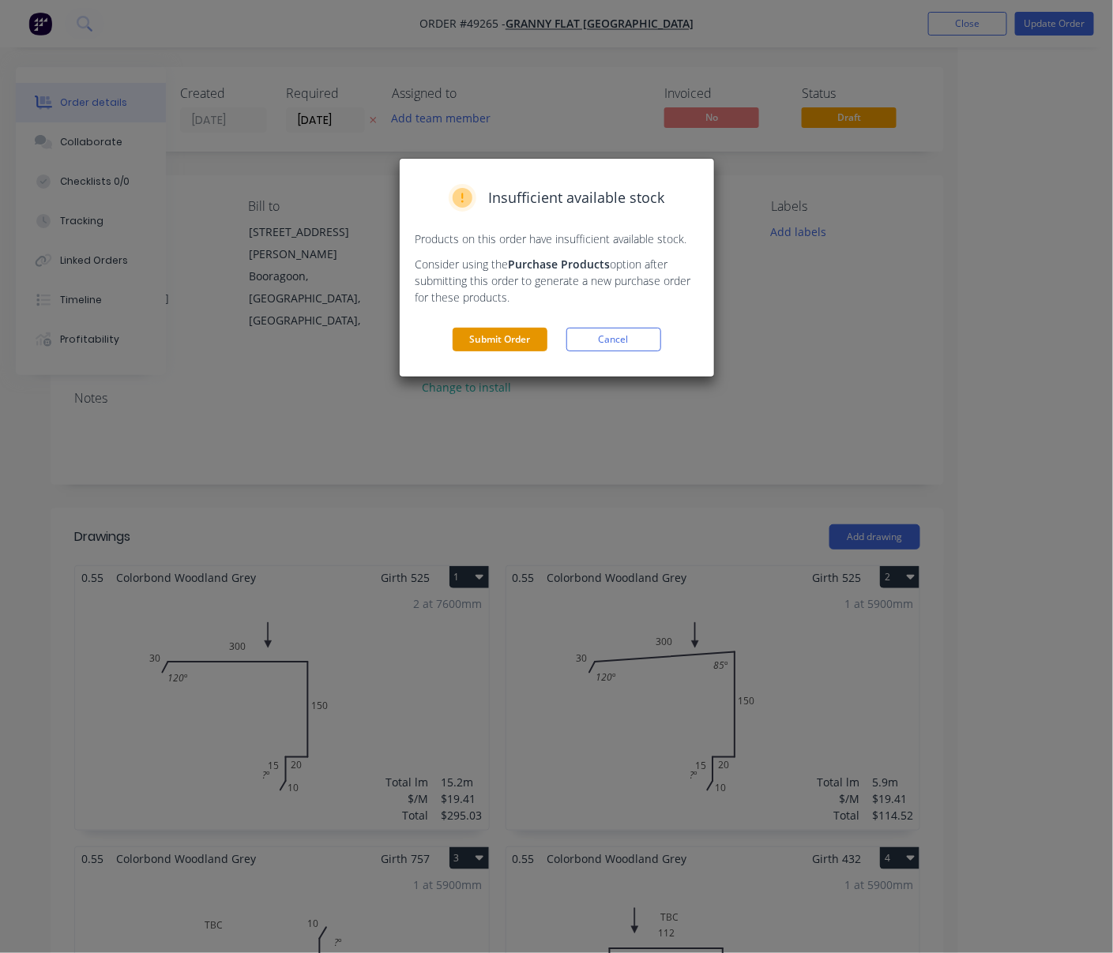
click at [494, 351] on button "Submit Order" at bounding box center [500, 340] width 95 height 24
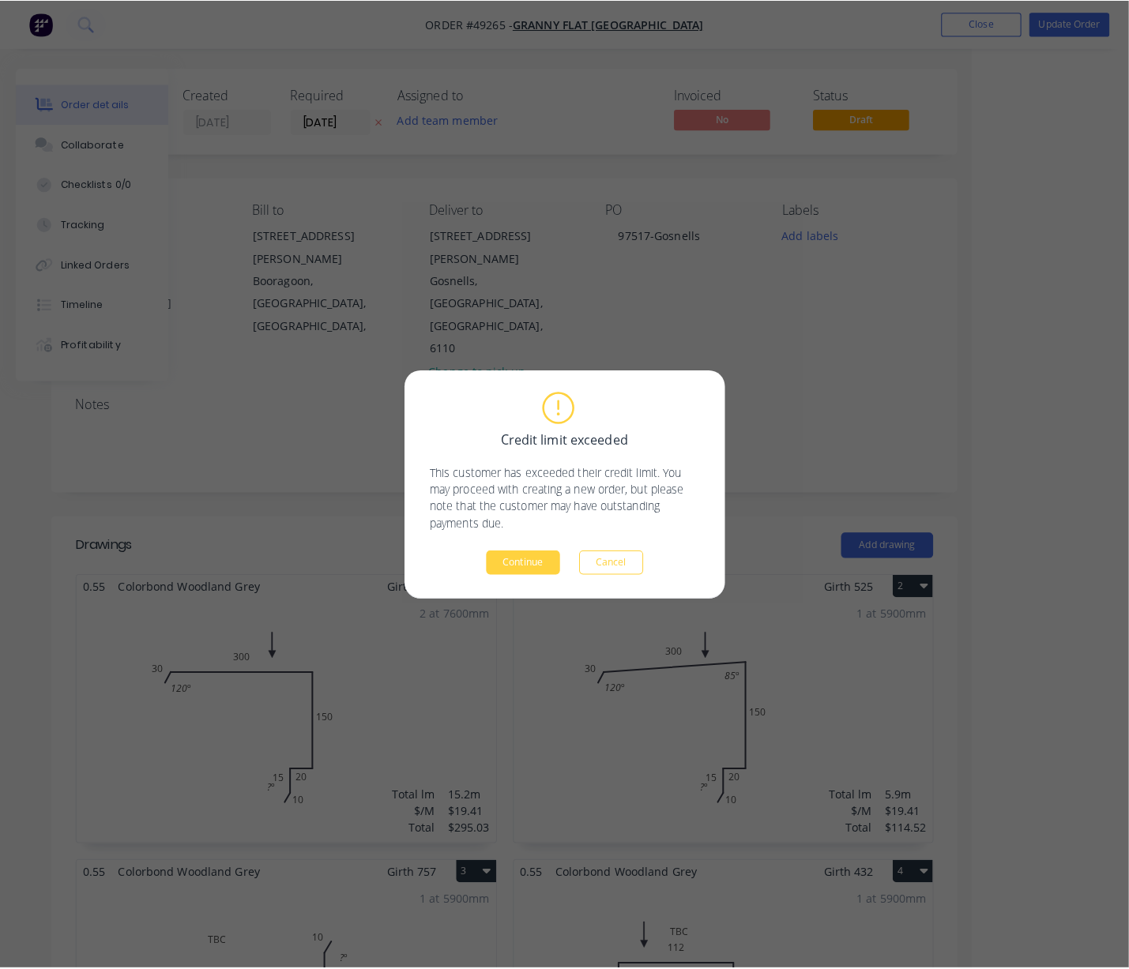
scroll to position [0, 135]
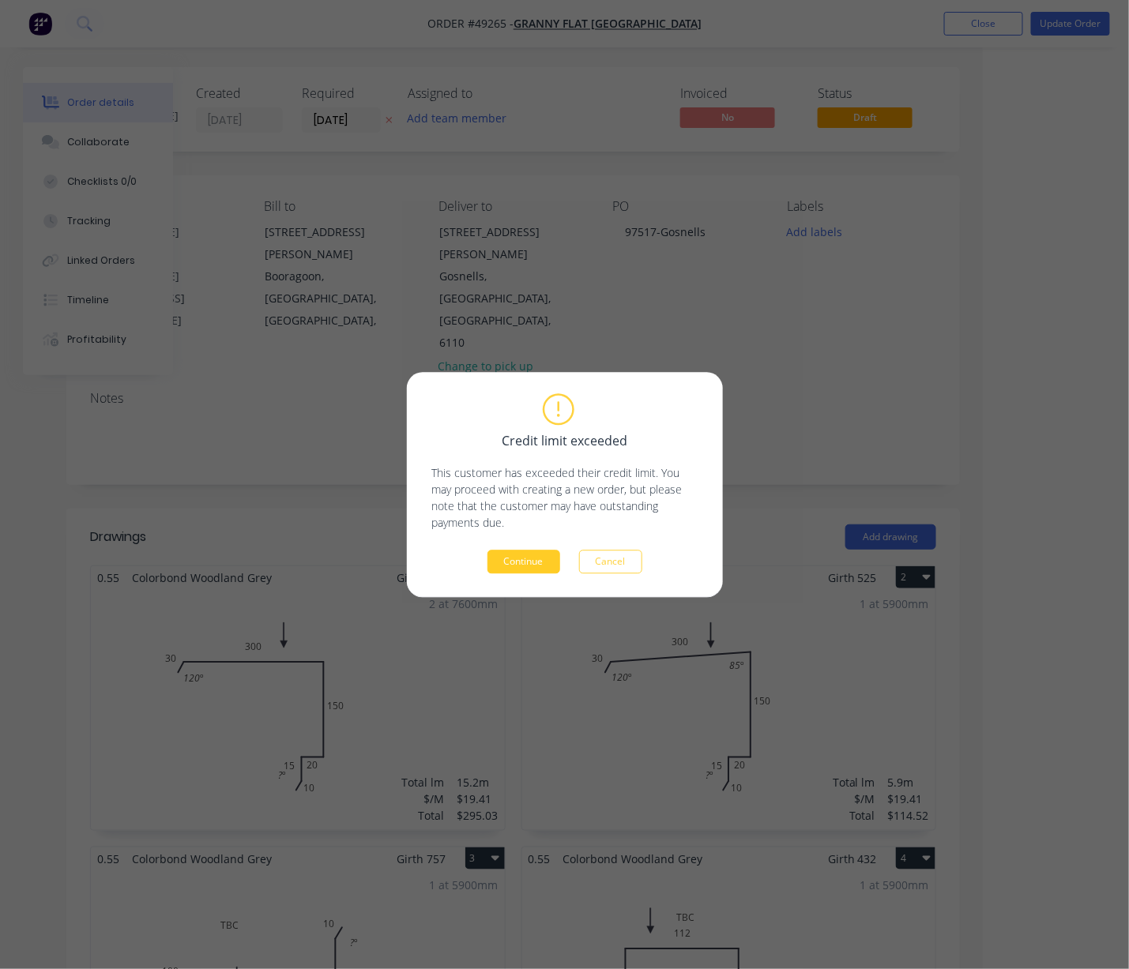
click at [527, 564] on button "Continue" at bounding box center [523, 562] width 73 height 24
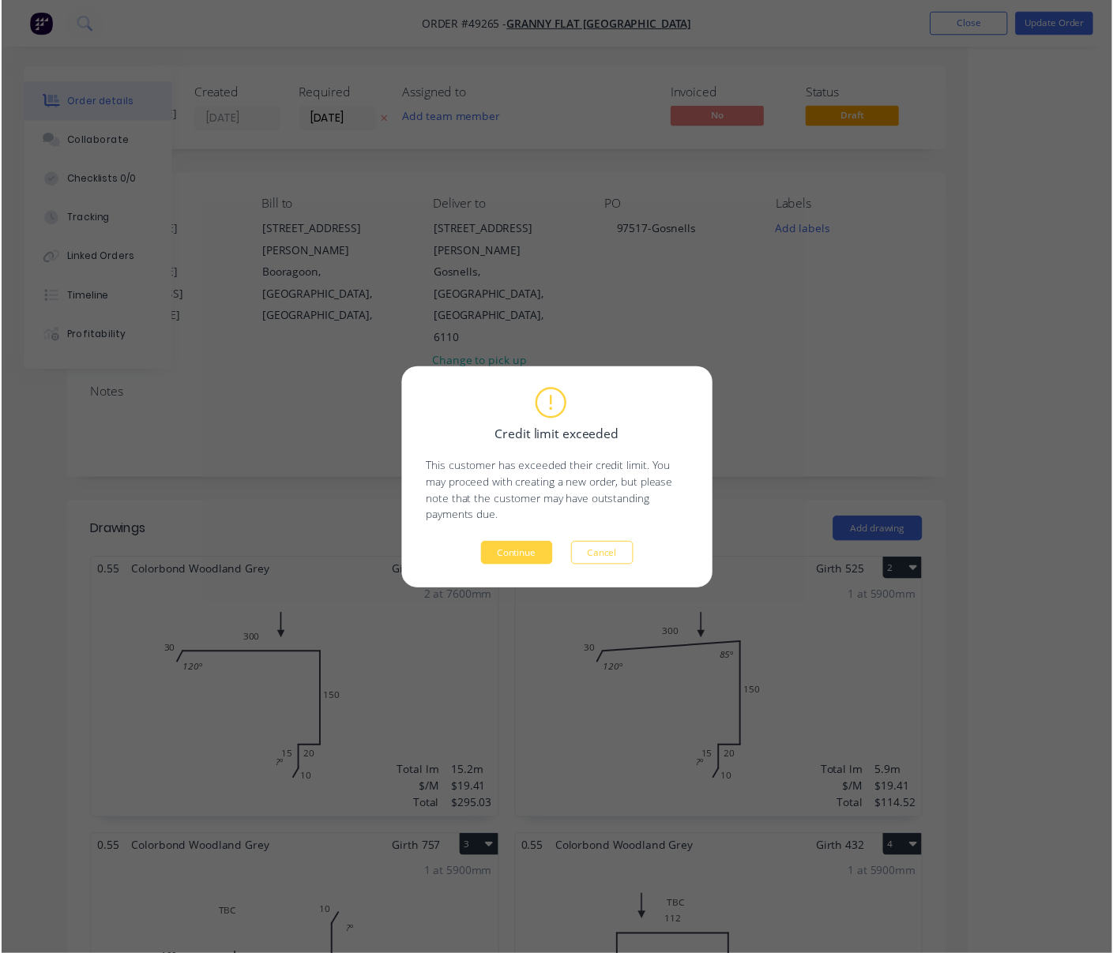
scroll to position [0, 0]
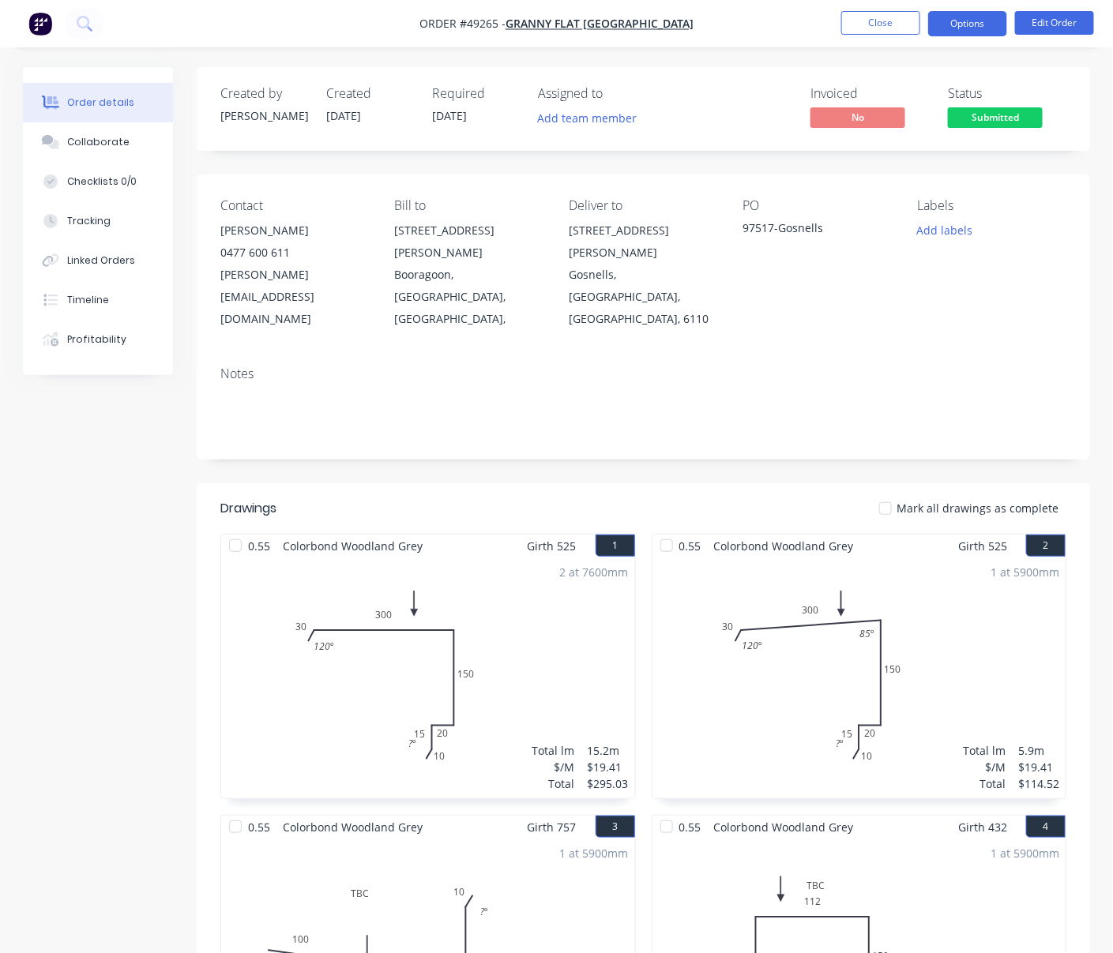
click at [955, 27] on button "Options" at bounding box center [967, 23] width 79 height 25
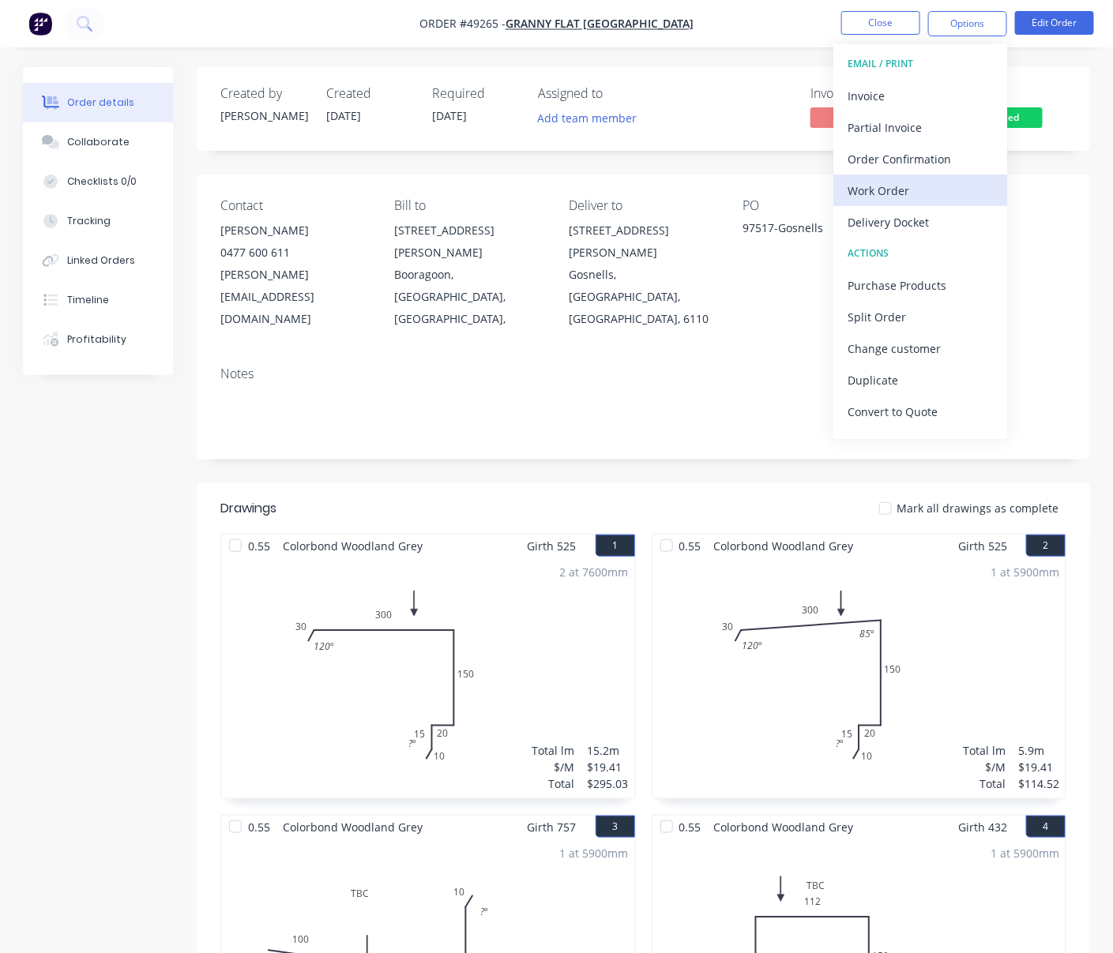
click at [904, 188] on div "Work Order" at bounding box center [920, 190] width 145 height 23
click at [888, 191] on div "Custom" at bounding box center [920, 190] width 145 height 23
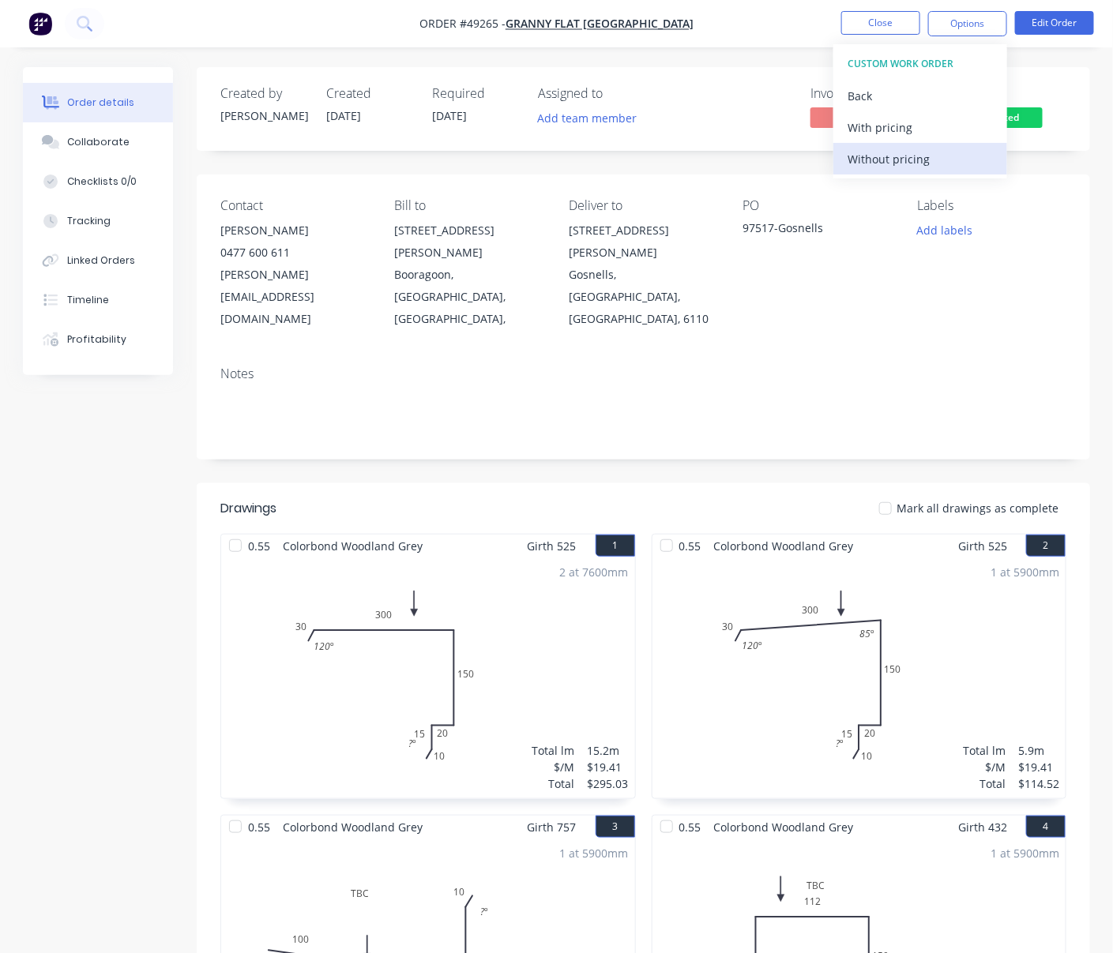
click at [886, 153] on div "Without pricing" at bounding box center [920, 159] width 145 height 23
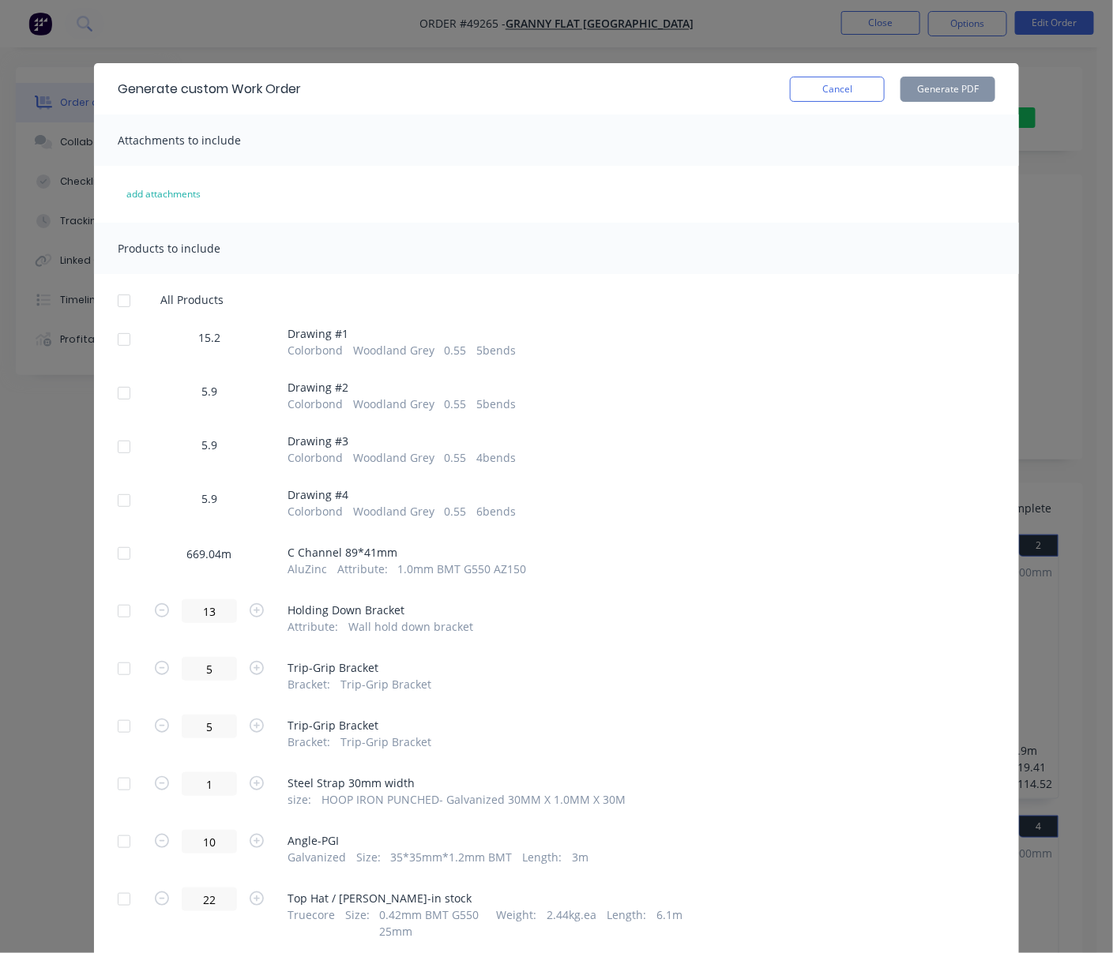
click at [116, 350] on div at bounding box center [124, 340] width 32 height 32
click at [115, 409] on div at bounding box center [124, 394] width 32 height 32
click at [941, 90] on button "Generate PDF" at bounding box center [947, 89] width 95 height 25
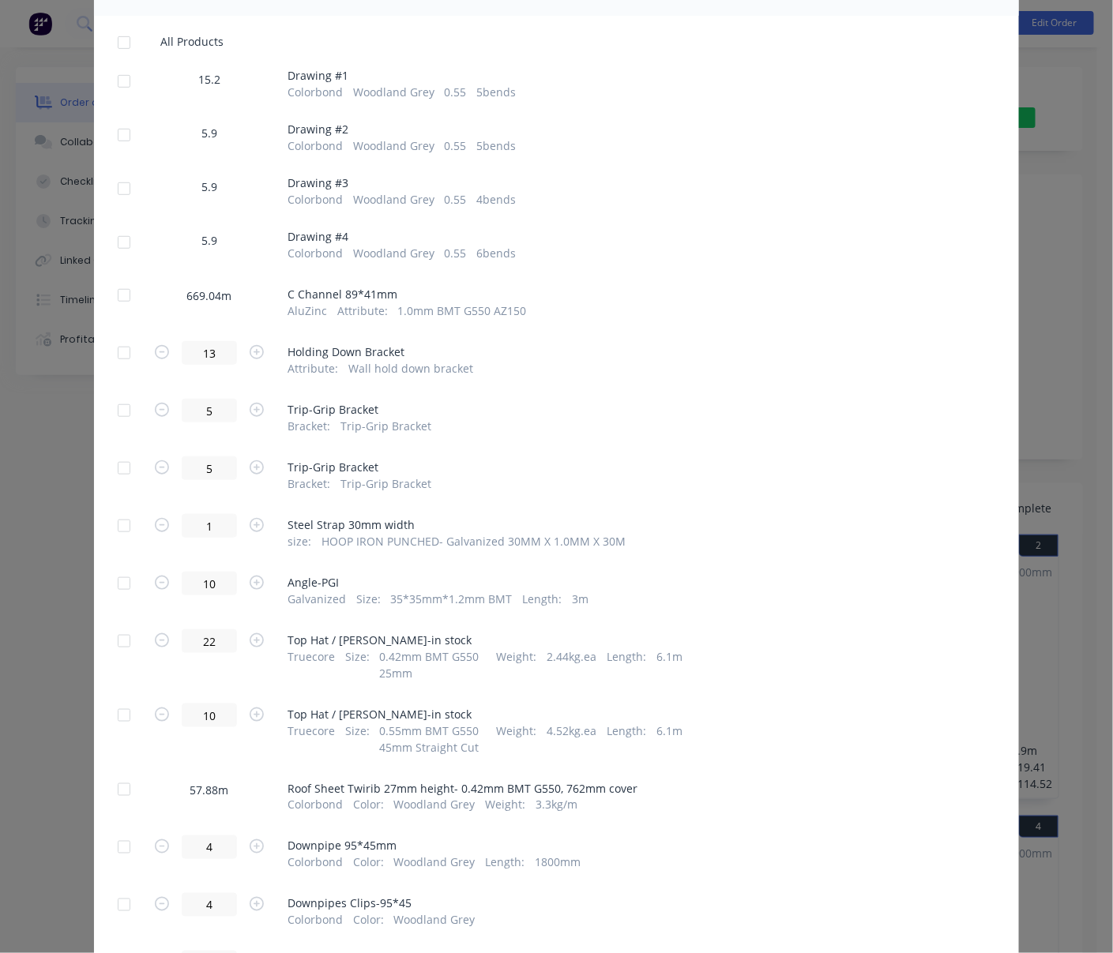
scroll to position [491, 0]
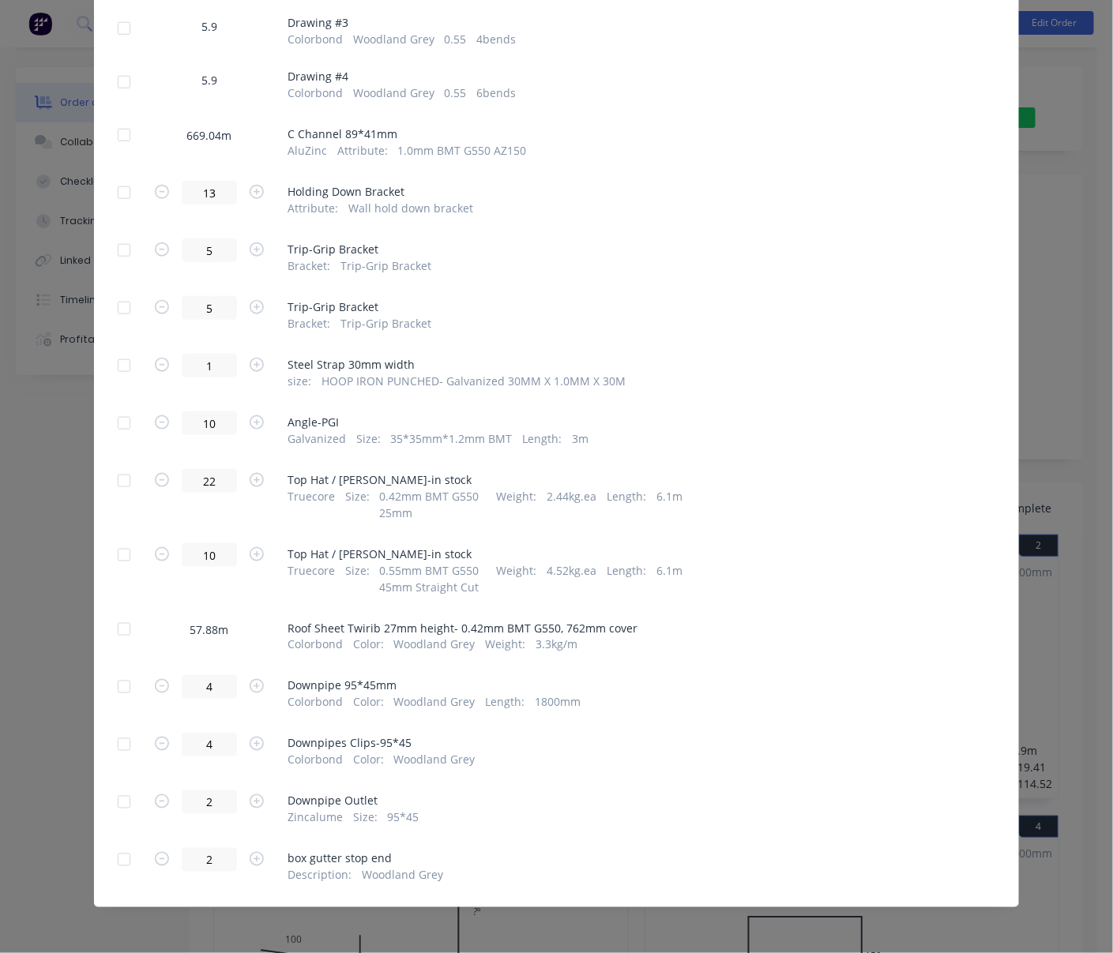
click at [114, 626] on div at bounding box center [124, 630] width 32 height 32
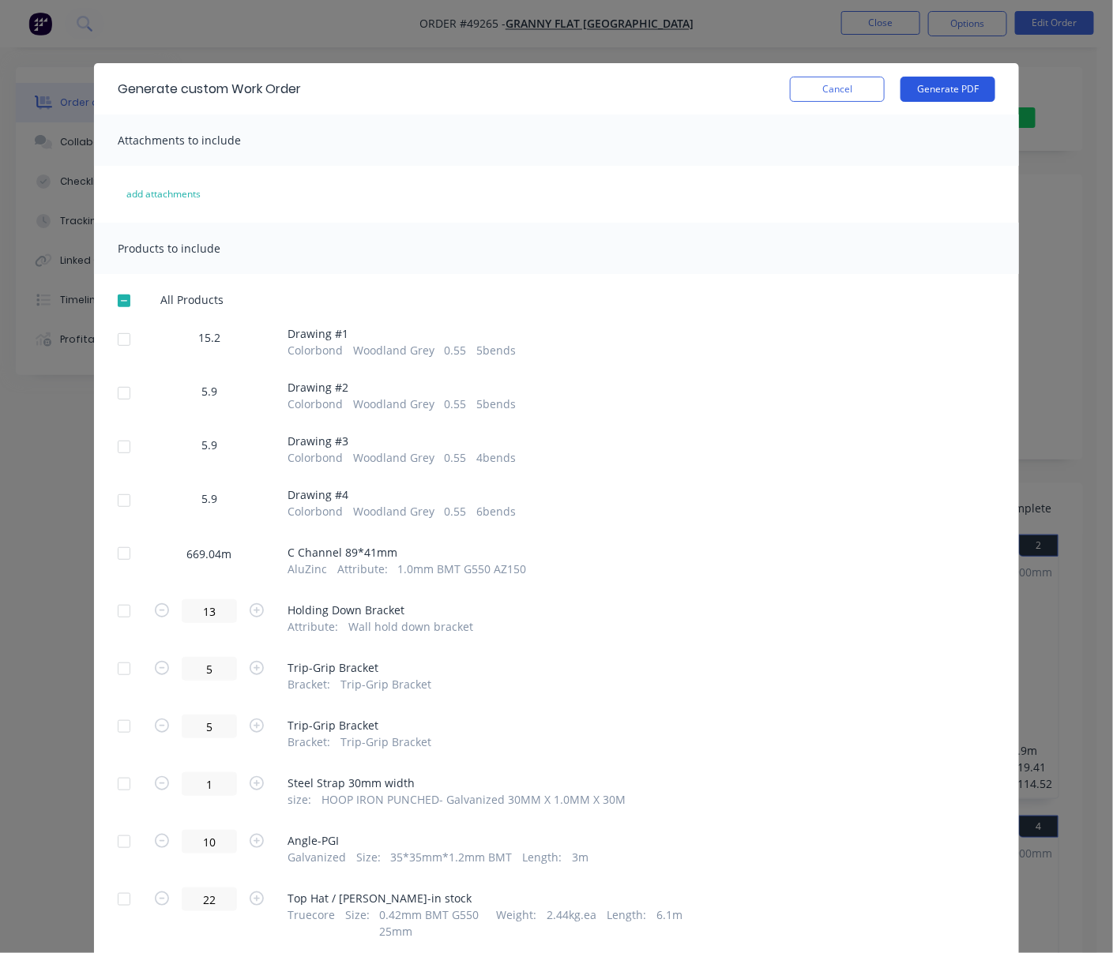
click at [942, 100] on button "Generate PDF" at bounding box center [947, 89] width 95 height 25
click at [838, 98] on button "Cancel" at bounding box center [837, 89] width 95 height 25
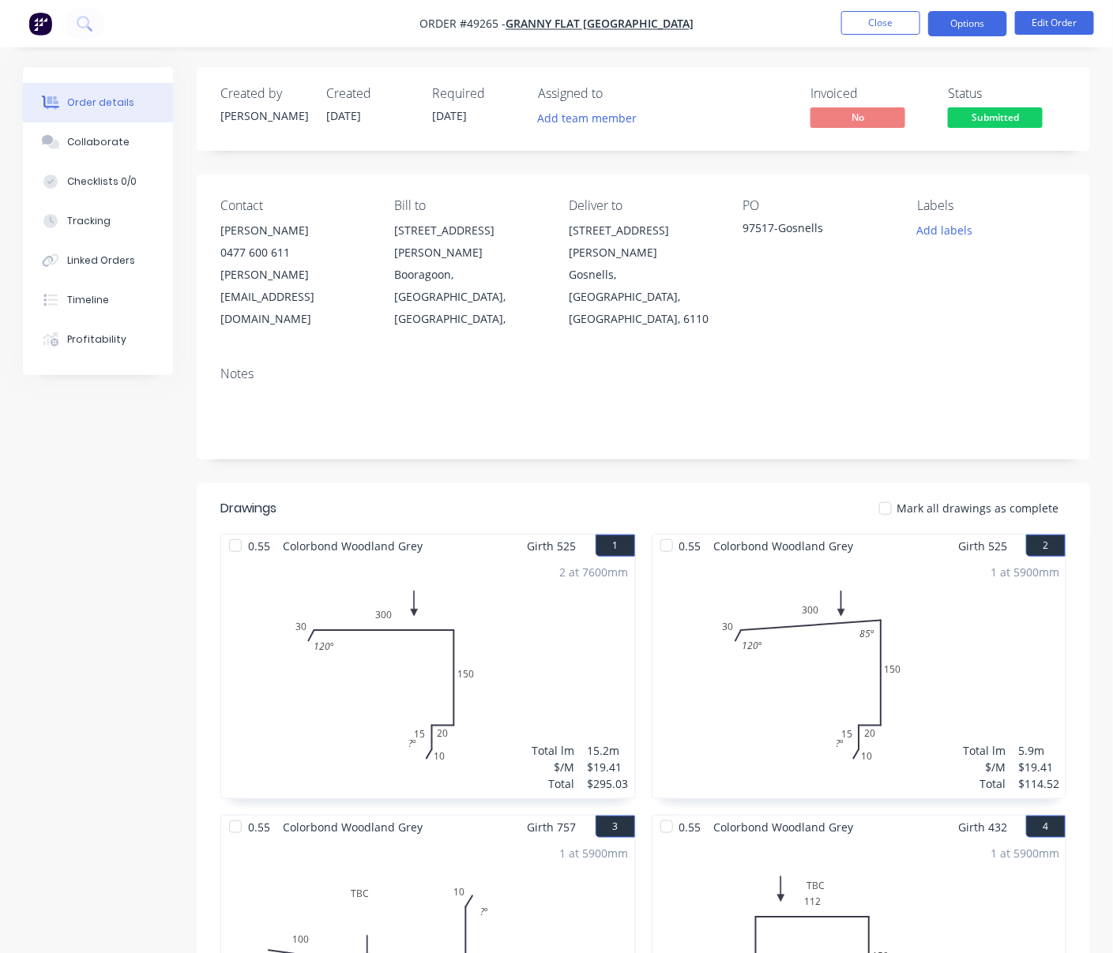
click at [957, 15] on button "Options" at bounding box center [967, 23] width 79 height 25
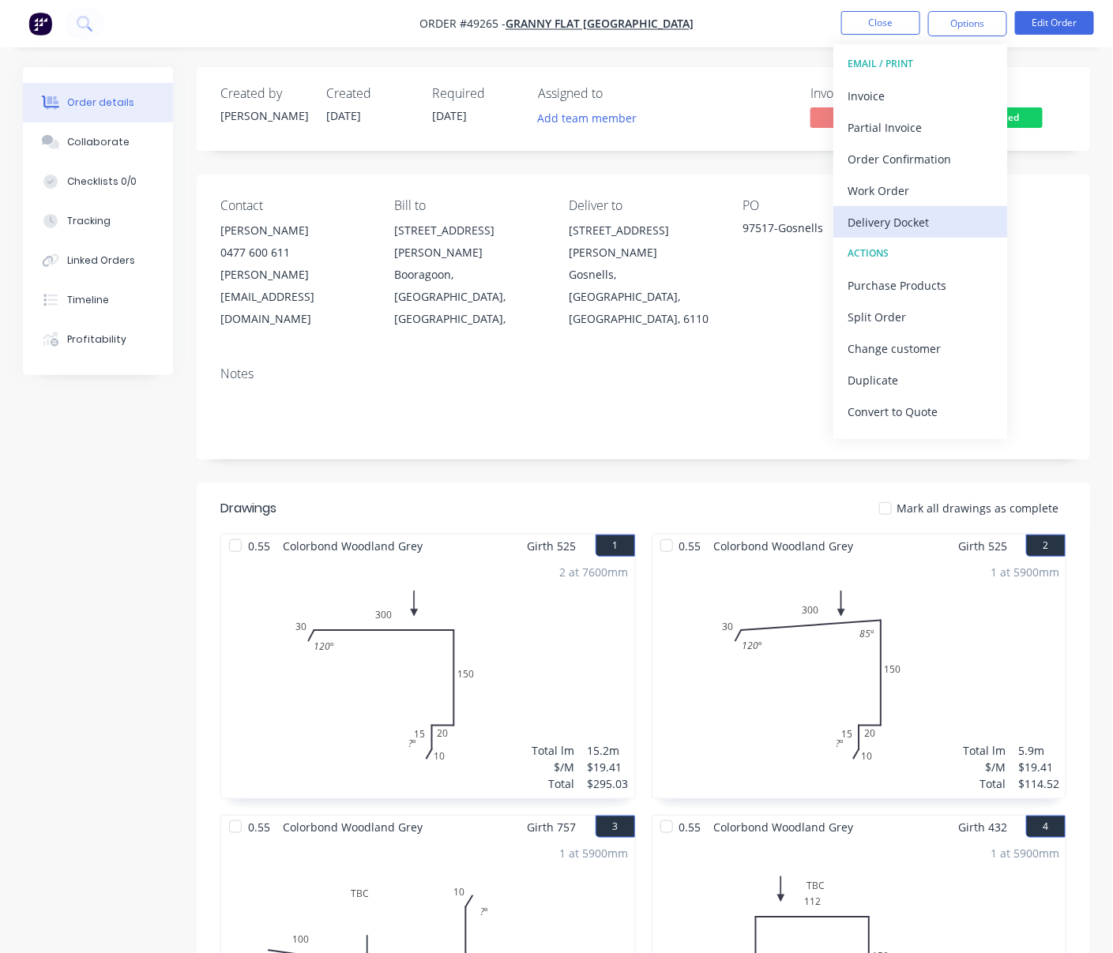
click at [905, 224] on div "Delivery Docket" at bounding box center [920, 222] width 145 height 23
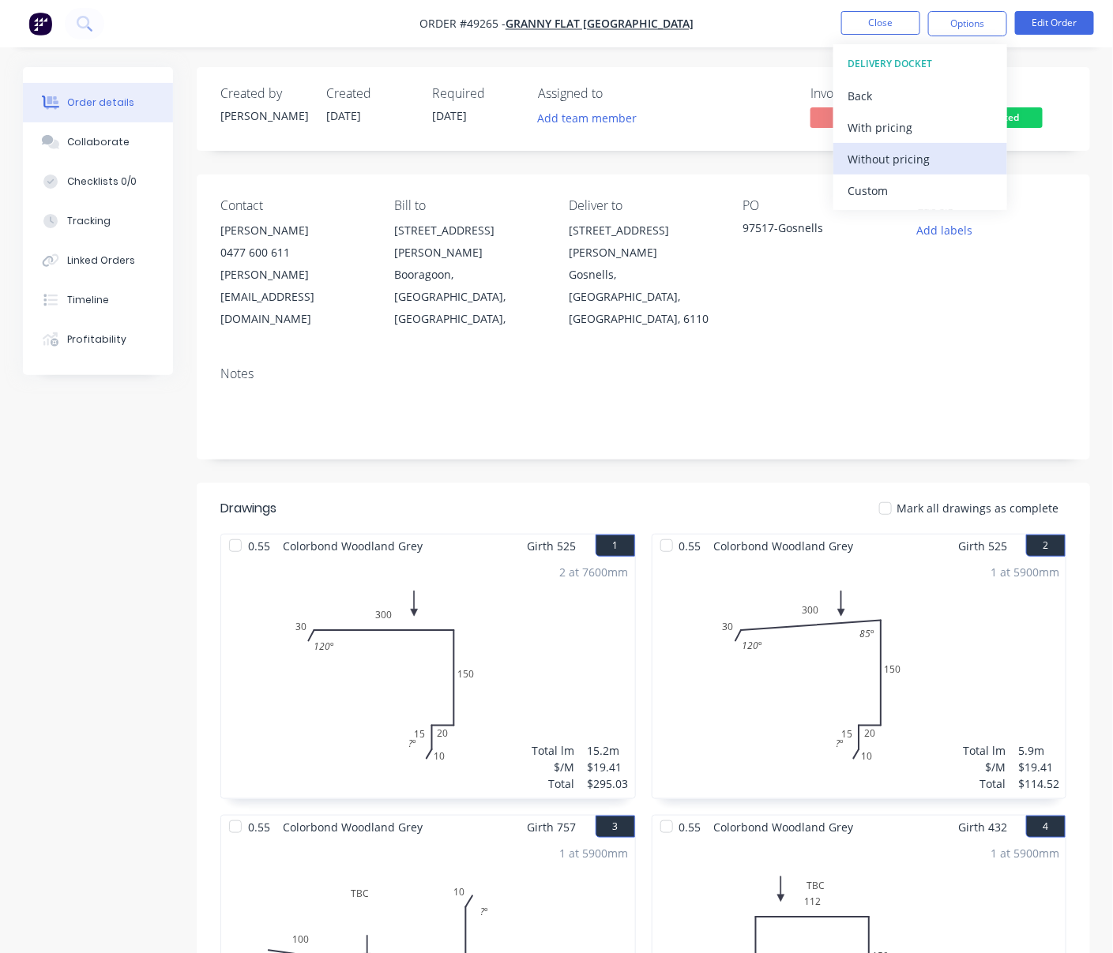
click at [891, 167] on div "Without pricing" at bounding box center [920, 159] width 145 height 23
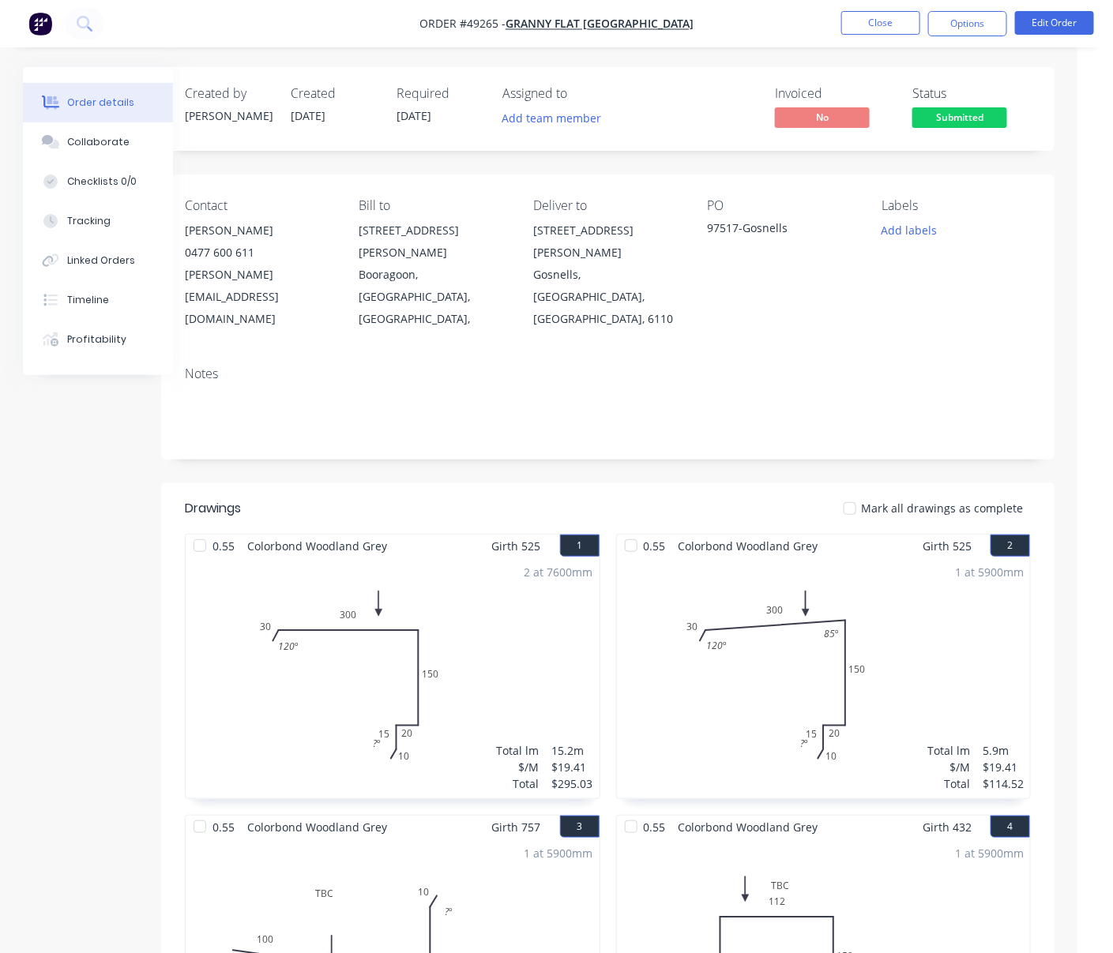
drag, startPoint x: 485, startPoint y: 470, endPoint x: 630, endPoint y: 462, distance: 144.8
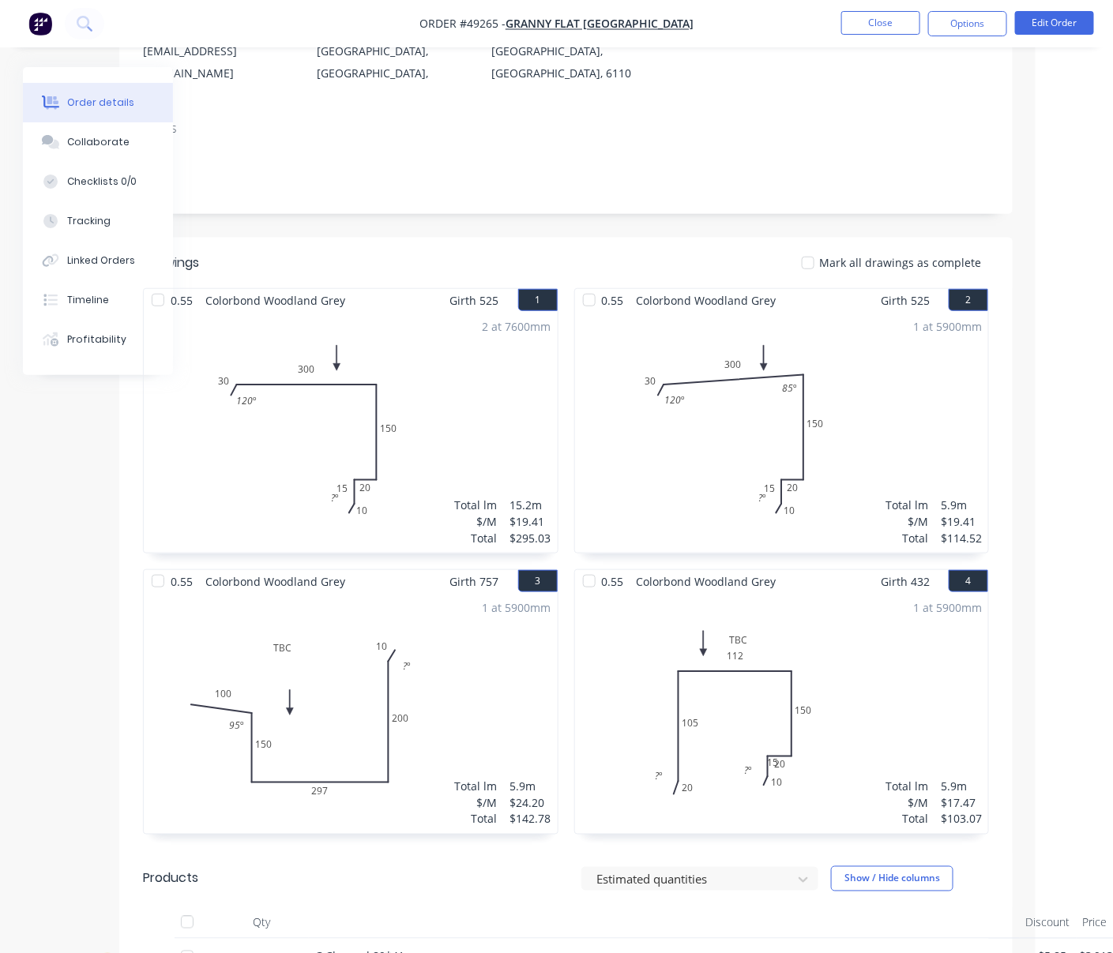
scroll to position [0, 77]
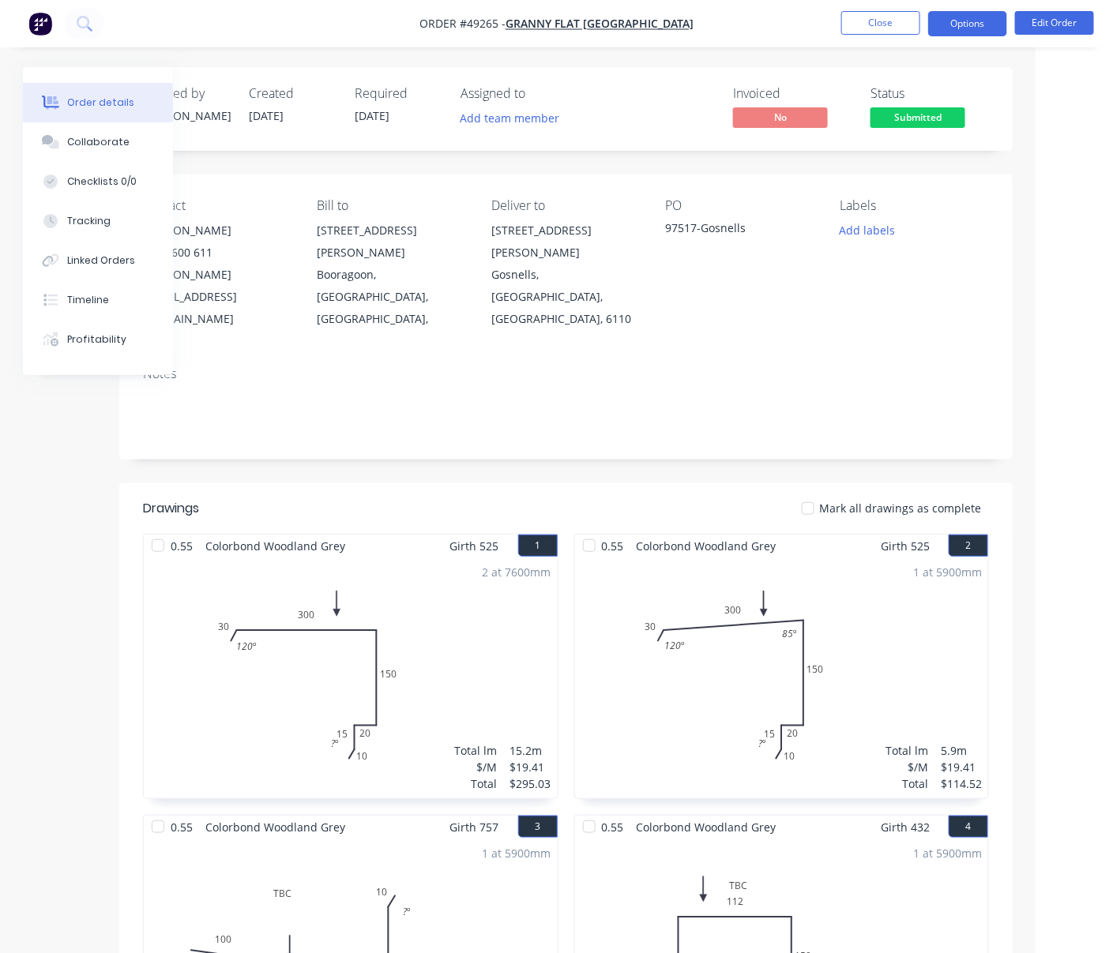
click at [958, 26] on button "Options" at bounding box center [967, 23] width 79 height 25
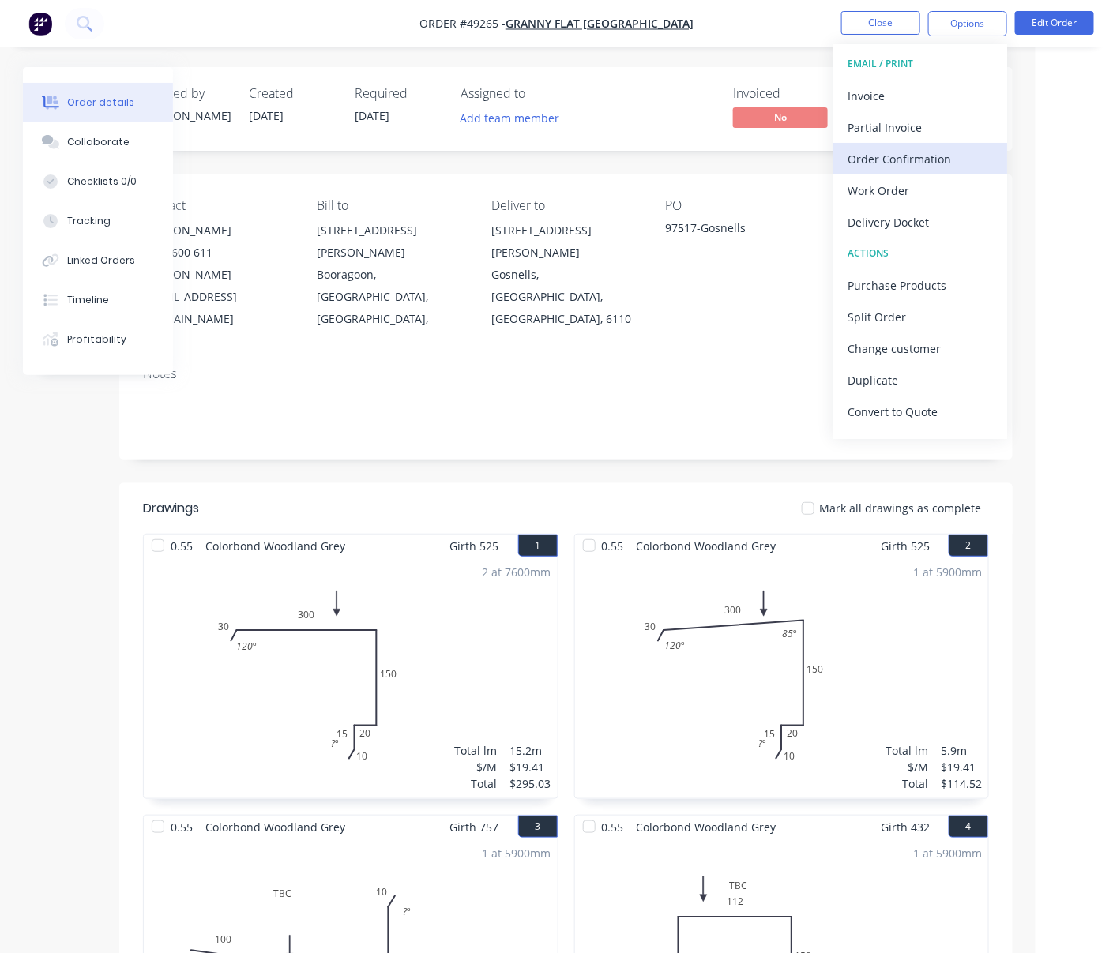
click at [925, 152] on div "Order Confirmation" at bounding box center [920, 159] width 145 height 23
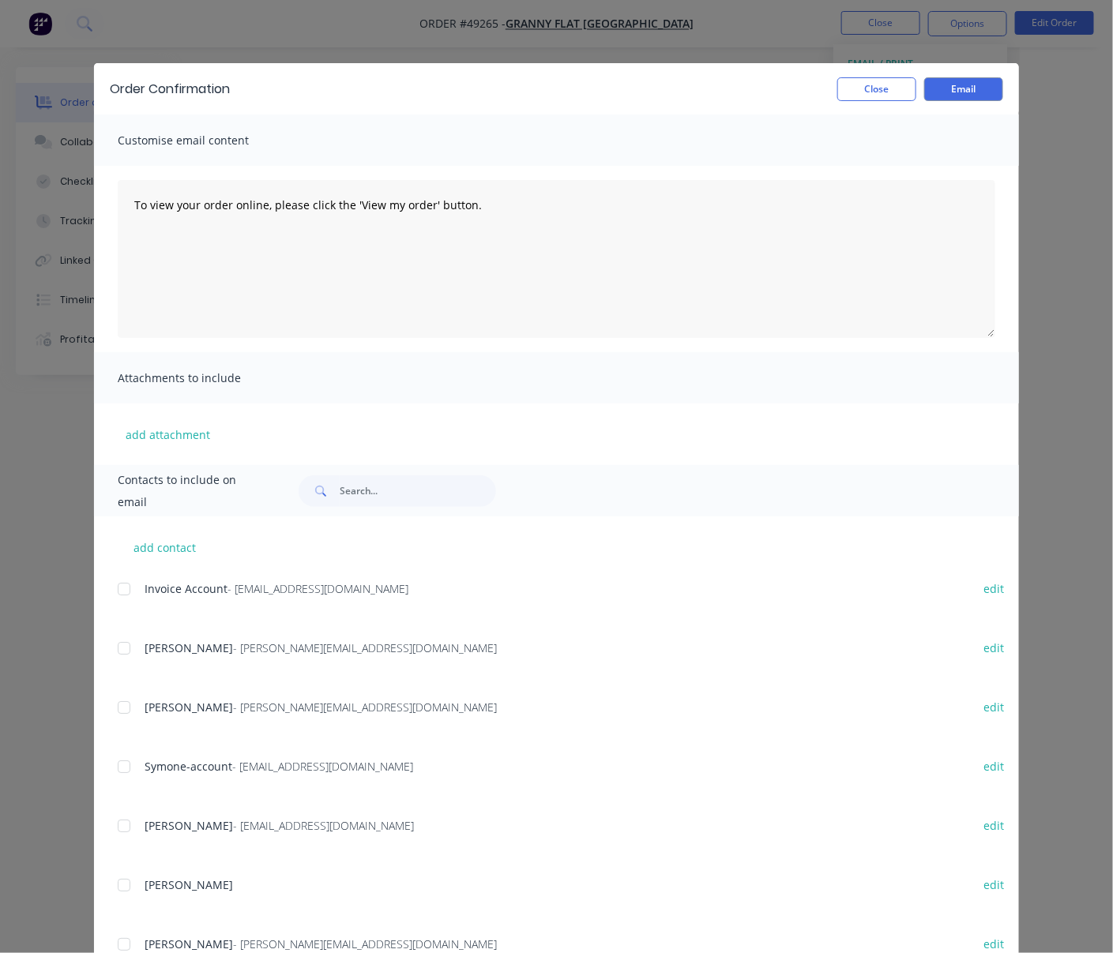
click at [116, 716] on div at bounding box center [124, 708] width 32 height 32
click at [947, 96] on button "Email" at bounding box center [963, 89] width 79 height 24
click at [865, 88] on button "Close" at bounding box center [876, 89] width 79 height 24
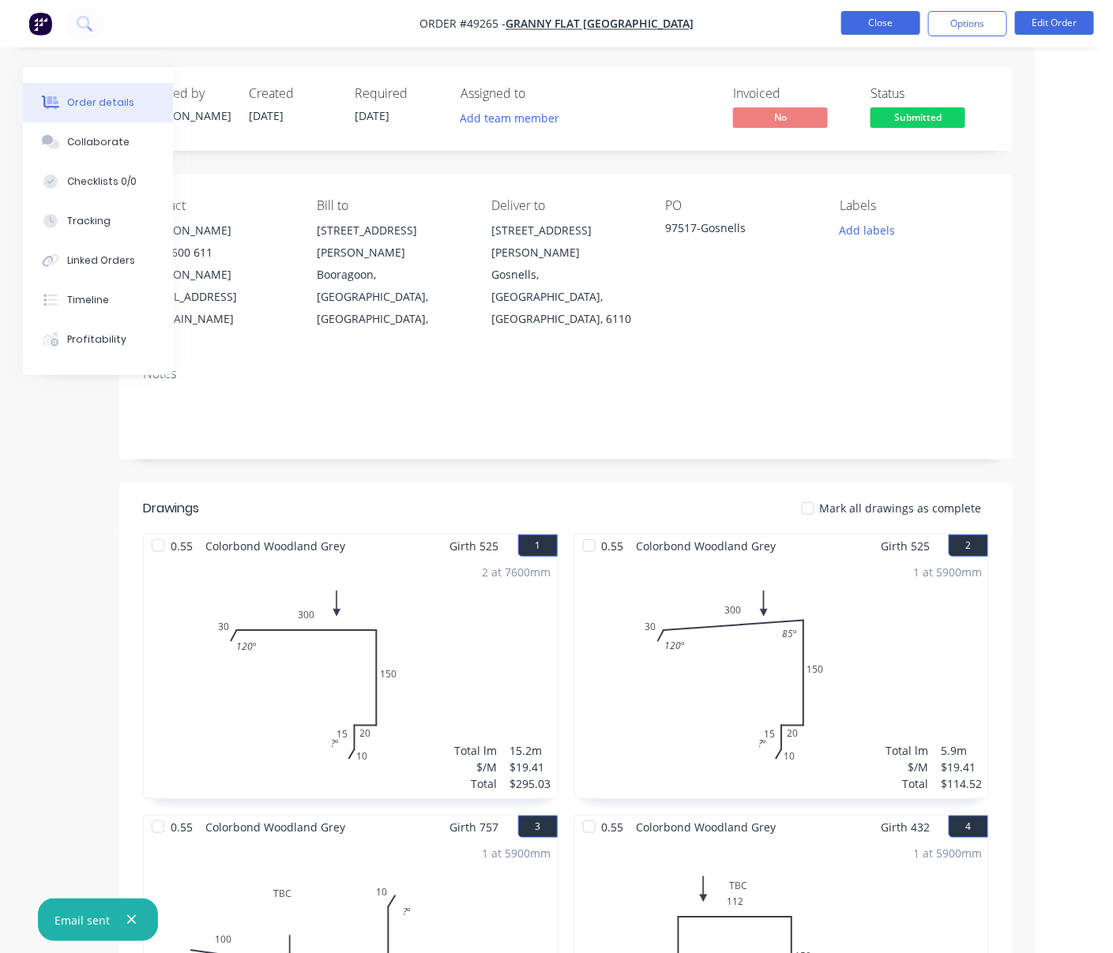
click at [884, 28] on button "Close" at bounding box center [880, 23] width 79 height 24
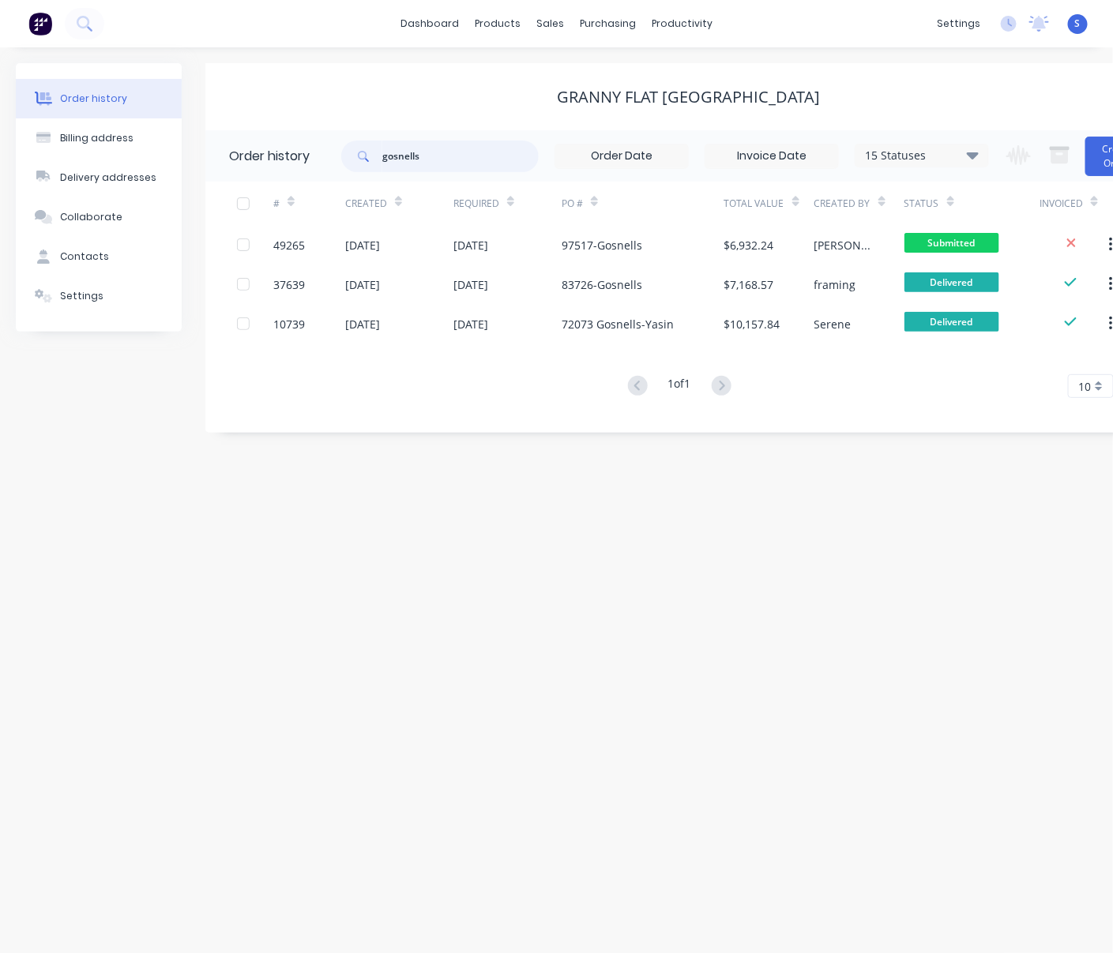
drag, startPoint x: 460, startPoint y: 152, endPoint x: 355, endPoint y: 146, distance: 106.0
click at [358, 146] on div "gosnells" at bounding box center [439, 157] width 197 height 32
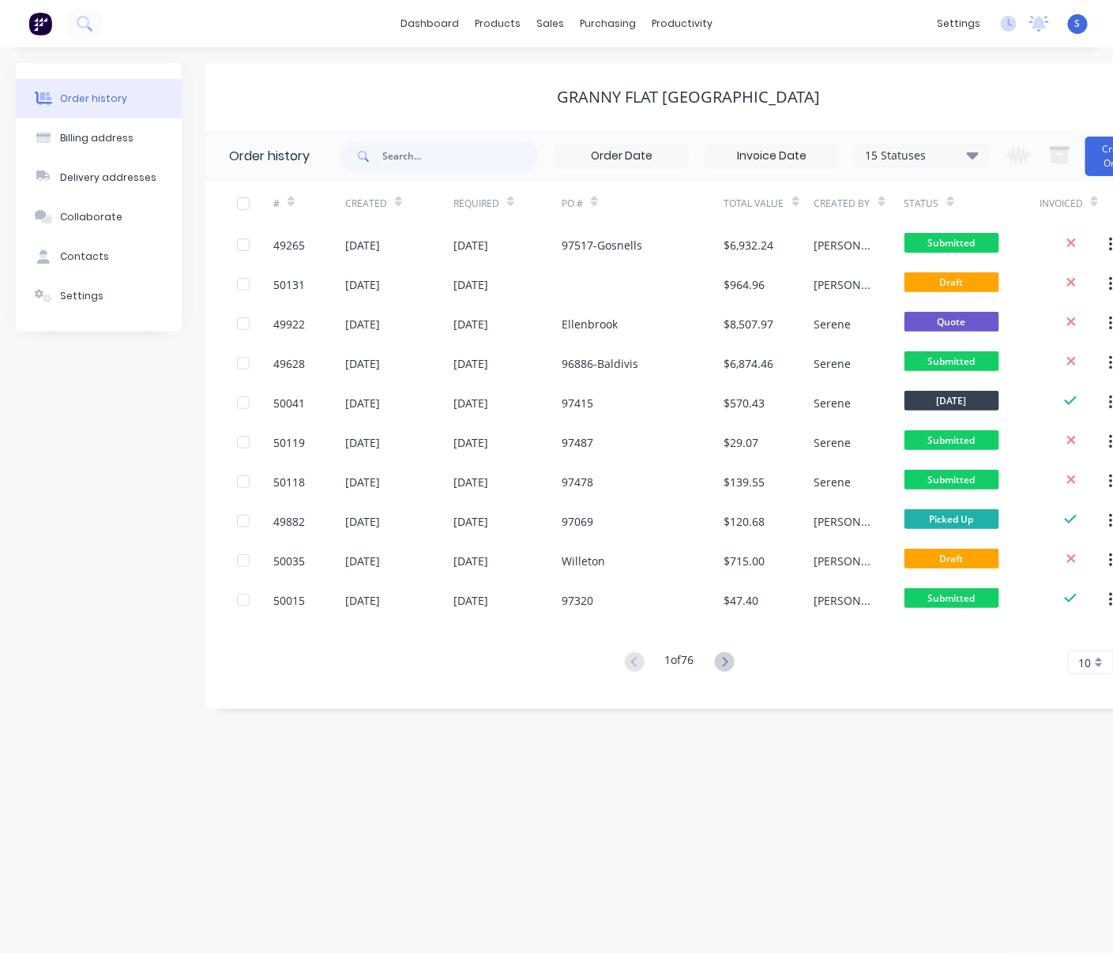
click at [406, 780] on div "Order history Billing address Delivery addresses Collaborate Contacts Settings …" at bounding box center [556, 500] width 1113 height 906
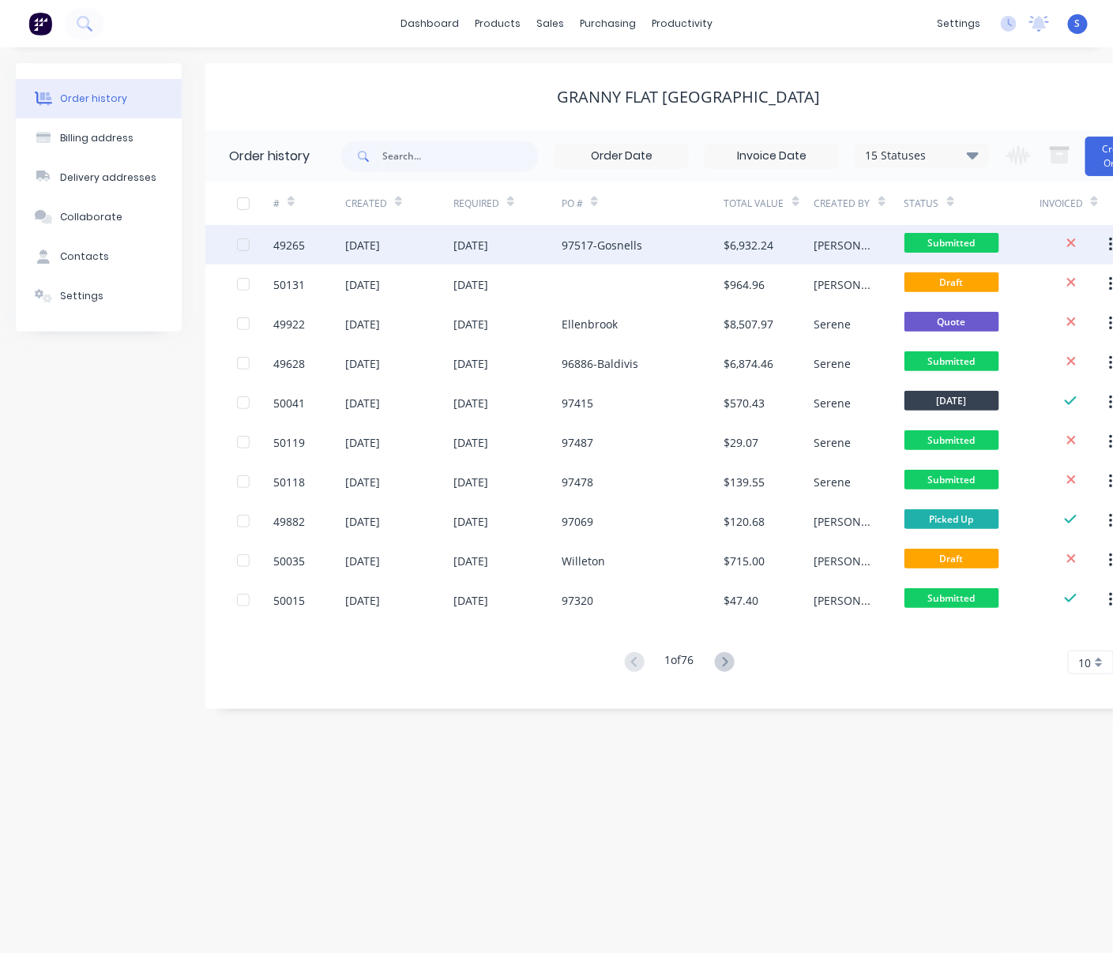
click at [640, 235] on div "97517-Gosnells" at bounding box center [643, 244] width 163 height 39
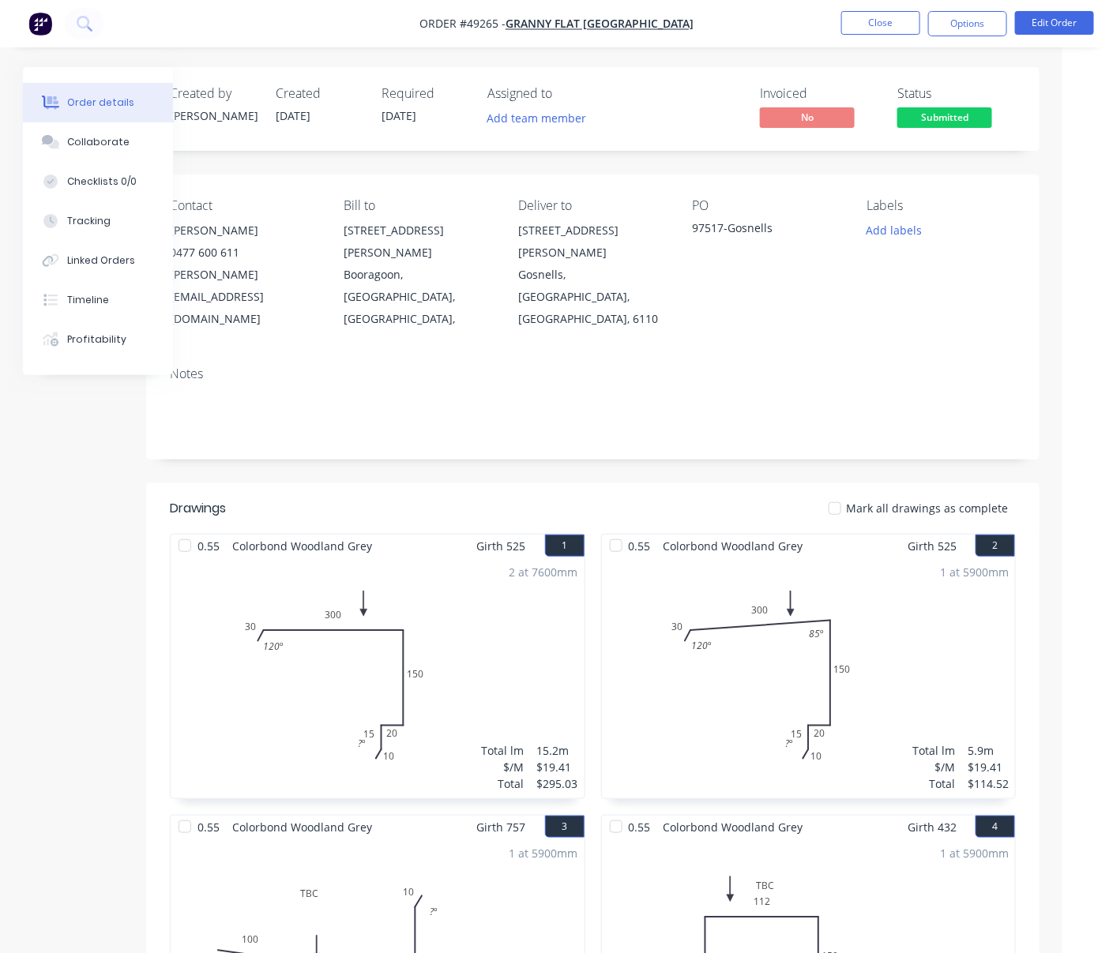
drag, startPoint x: 608, startPoint y: 426, endPoint x: 722, endPoint y: 430, distance: 113.8
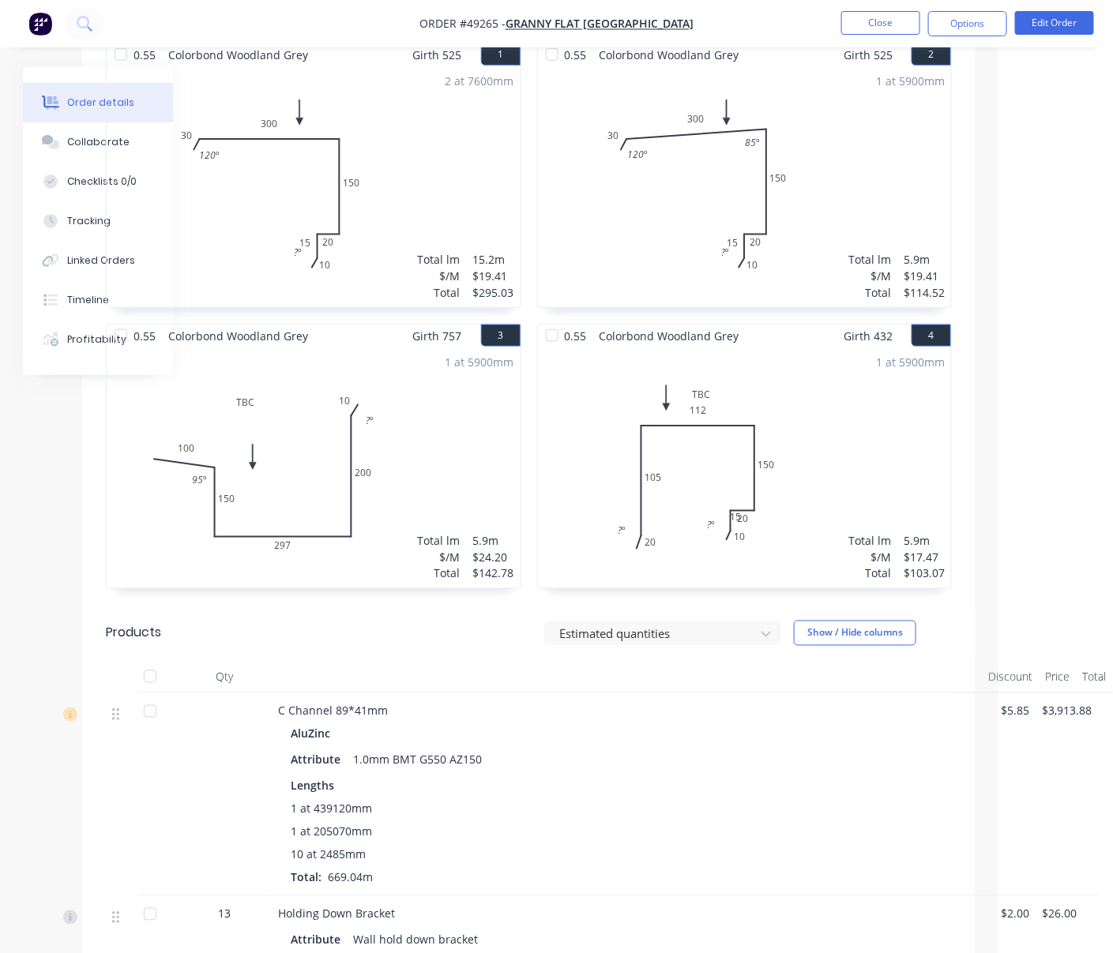
scroll to position [737, 118]
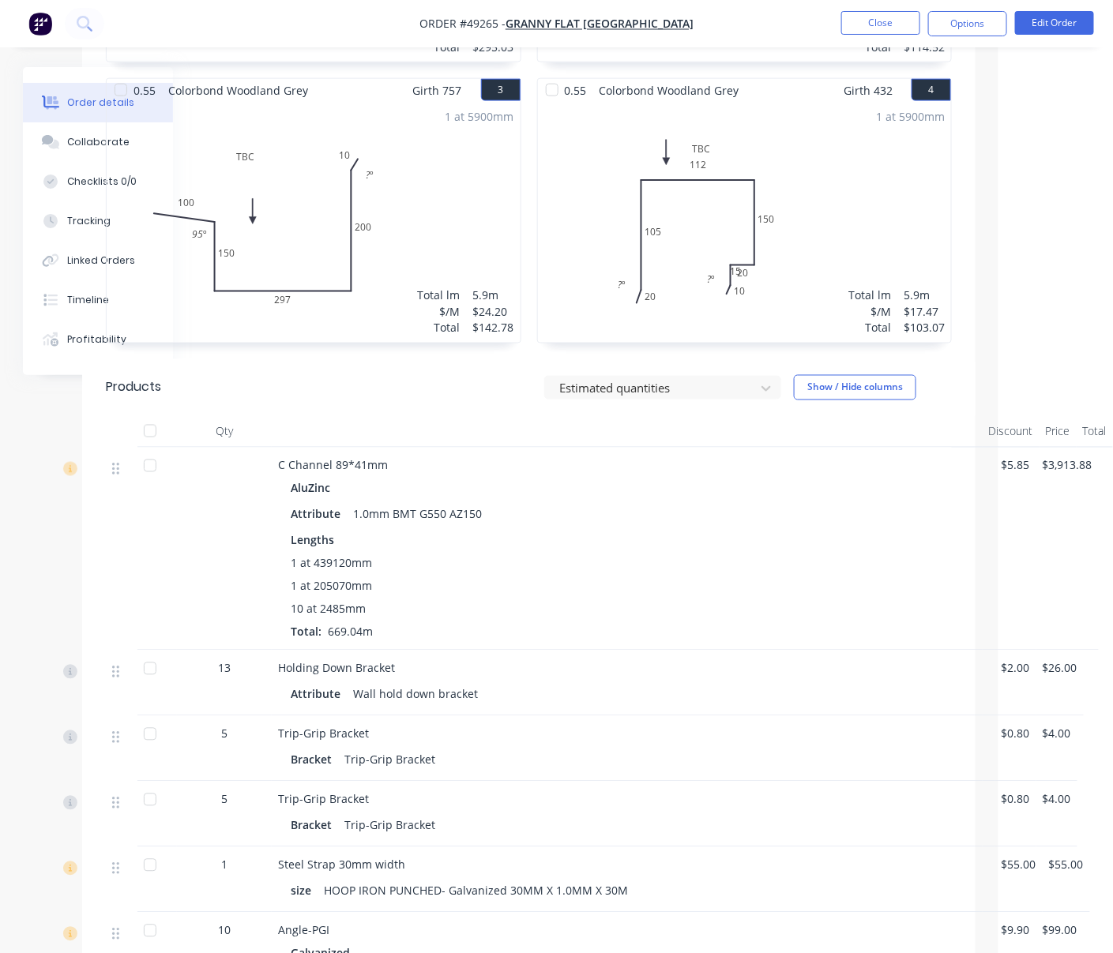
drag, startPoint x: 738, startPoint y: 509, endPoint x: 781, endPoint y: 512, distance: 43.6
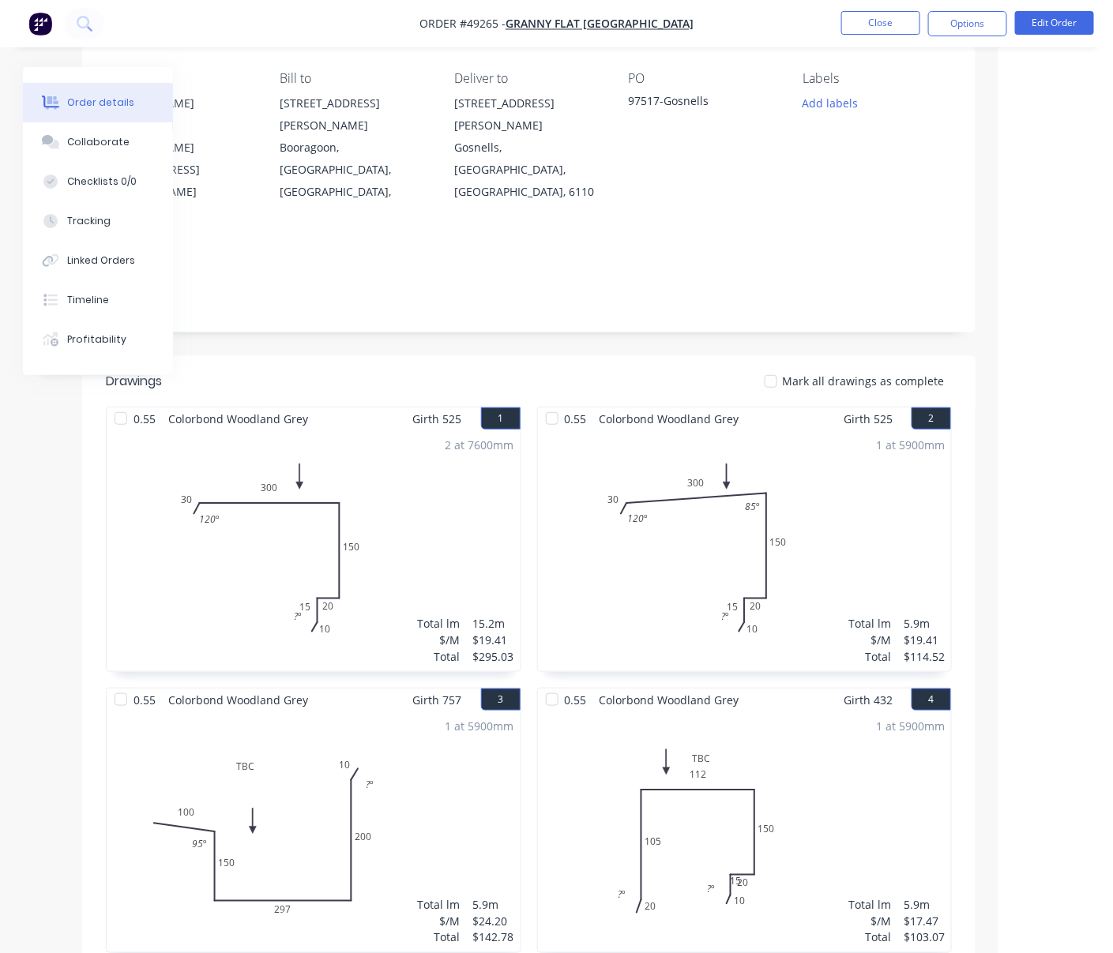
scroll to position [0, 118]
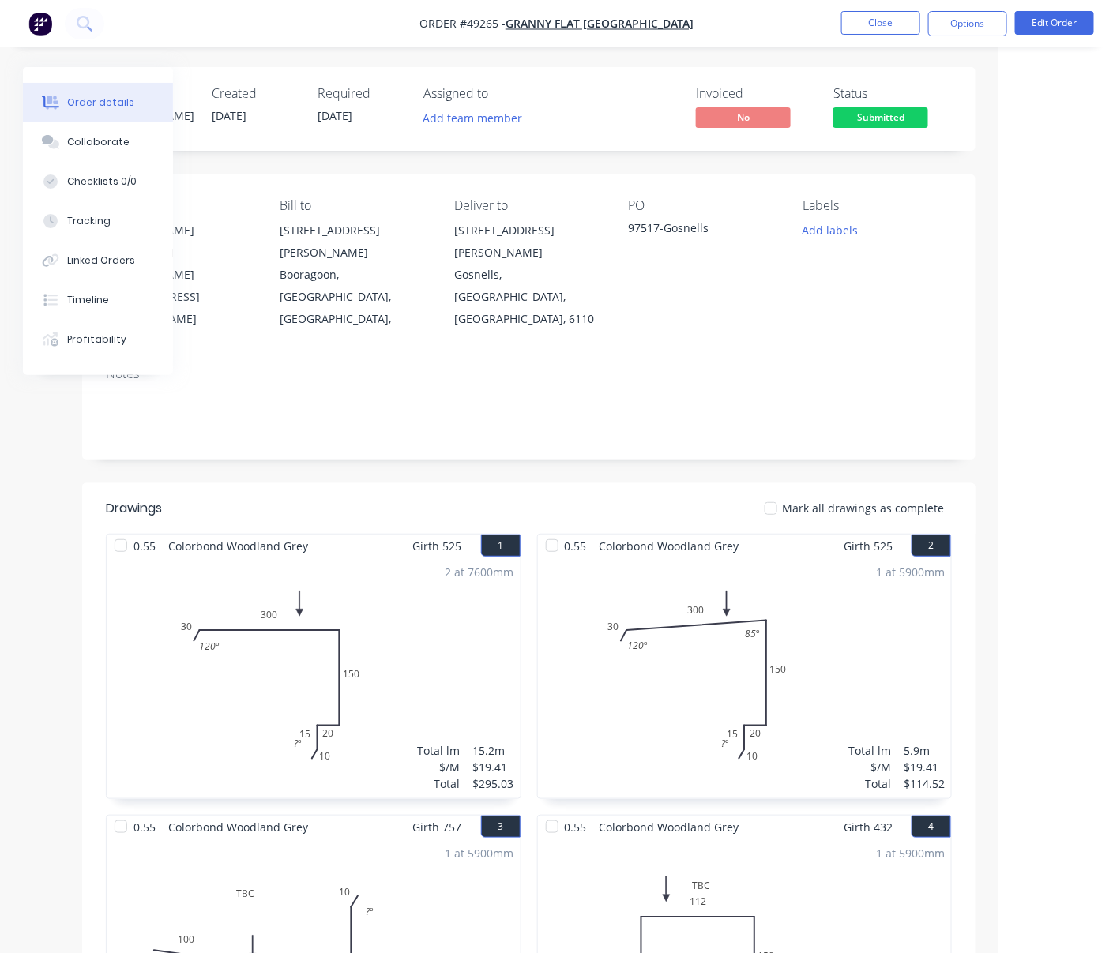
click at [240, 483] on header "Drawings Mark all drawings as complete" at bounding box center [528, 508] width 893 height 51
drag, startPoint x: 250, startPoint y: 456, endPoint x: 334, endPoint y: 457, distance: 83.7
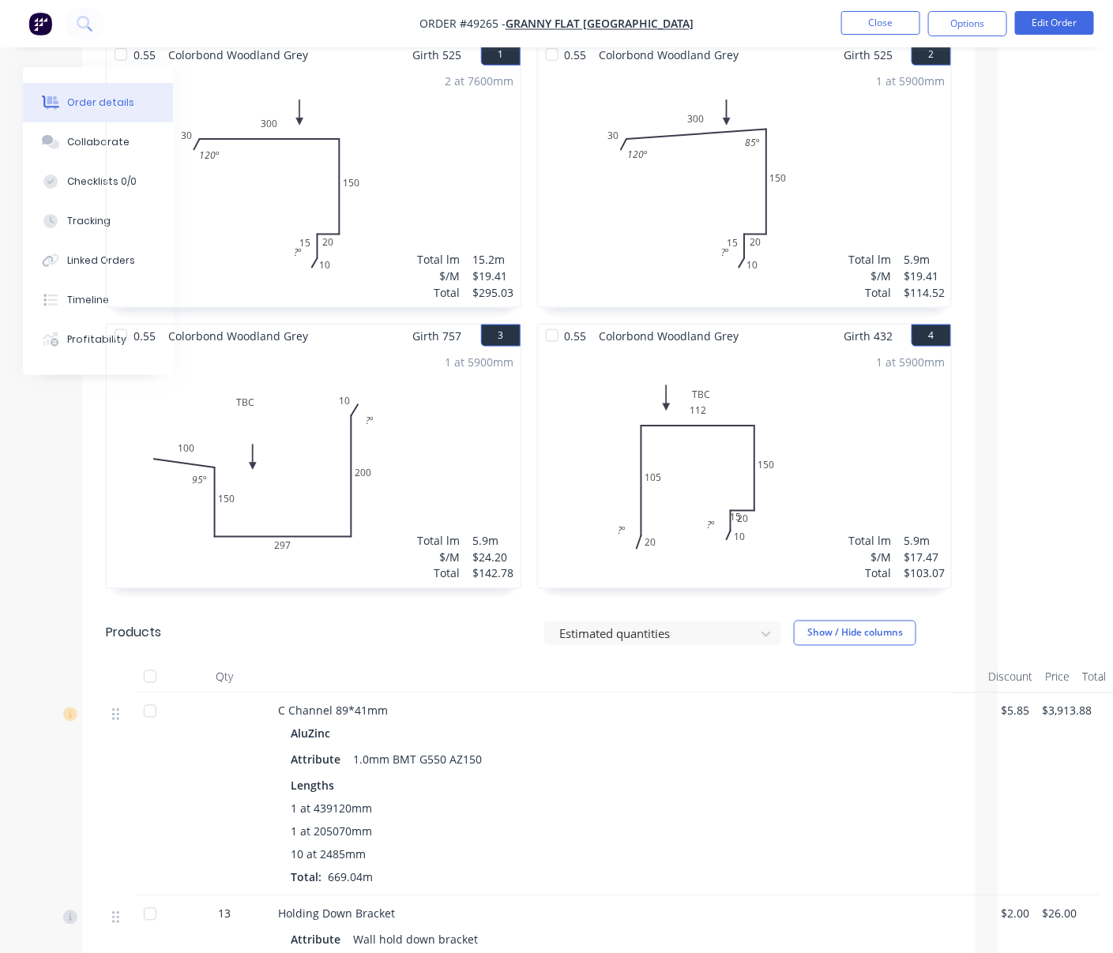
scroll to position [737, 118]
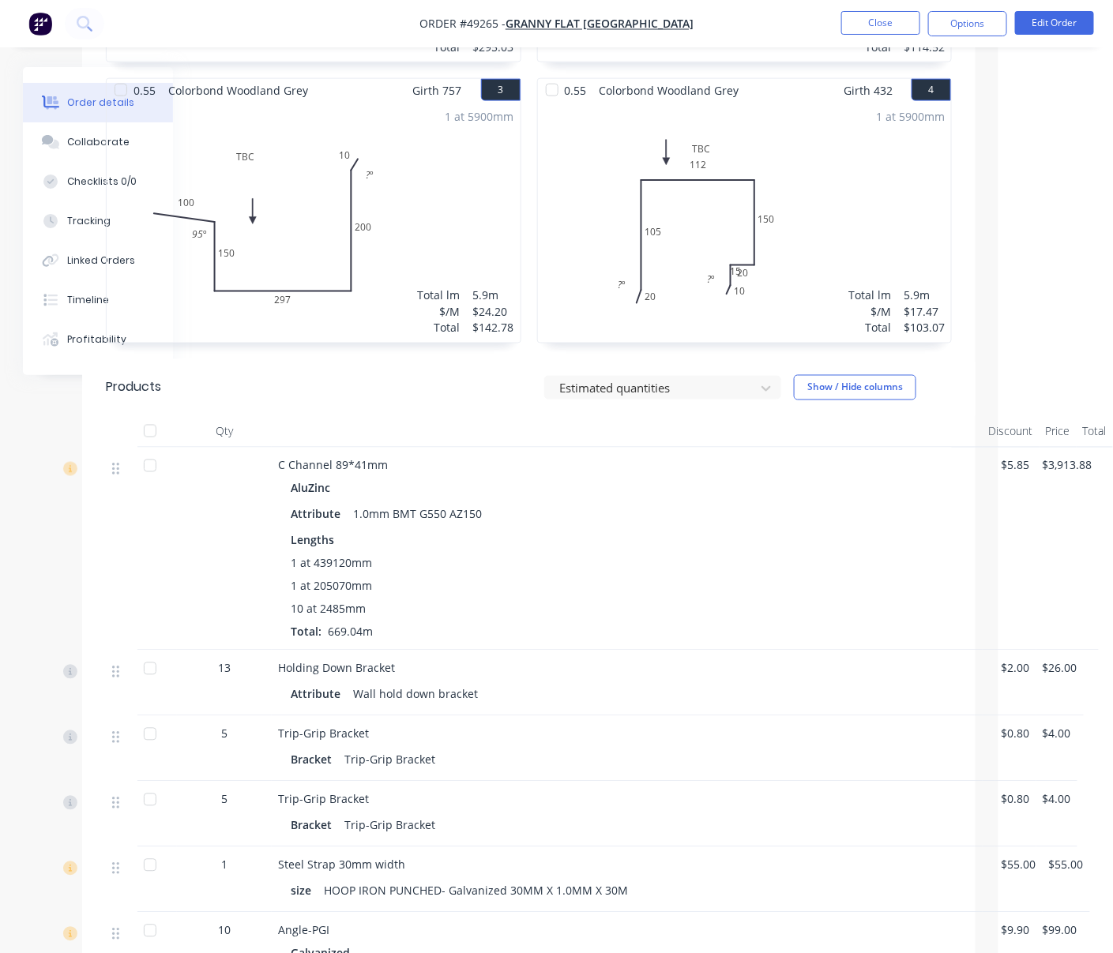
click at [502, 548] on div "Lengths 1 at 439120mm 1 at 205070mm 10 at 2485mm Total: 669.04m" at bounding box center [627, 586] width 673 height 108
drag, startPoint x: 435, startPoint y: 381, endPoint x: 429, endPoint y: 389, distance: 10.7
click at [435, 381] on div "Estimated quantities Show / Hide columns" at bounding box center [619, 387] width 666 height 25
